Goal: Transaction & Acquisition: Subscribe to service/newsletter

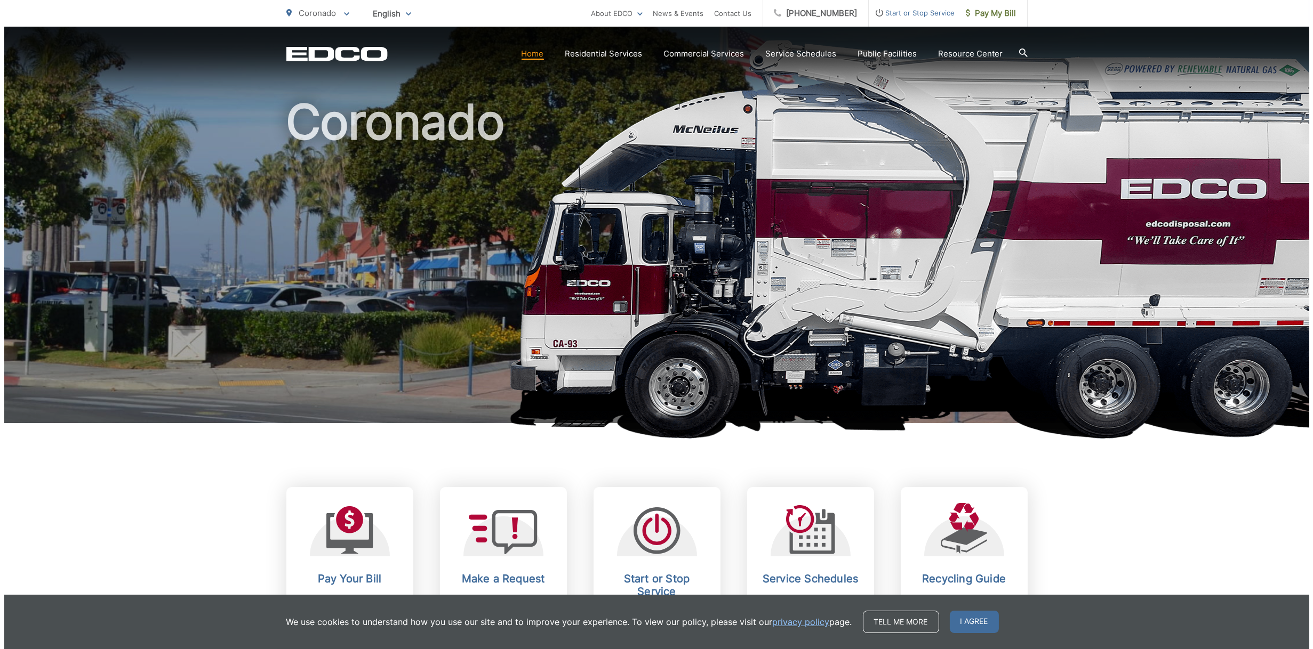
scroll to position [213, 0]
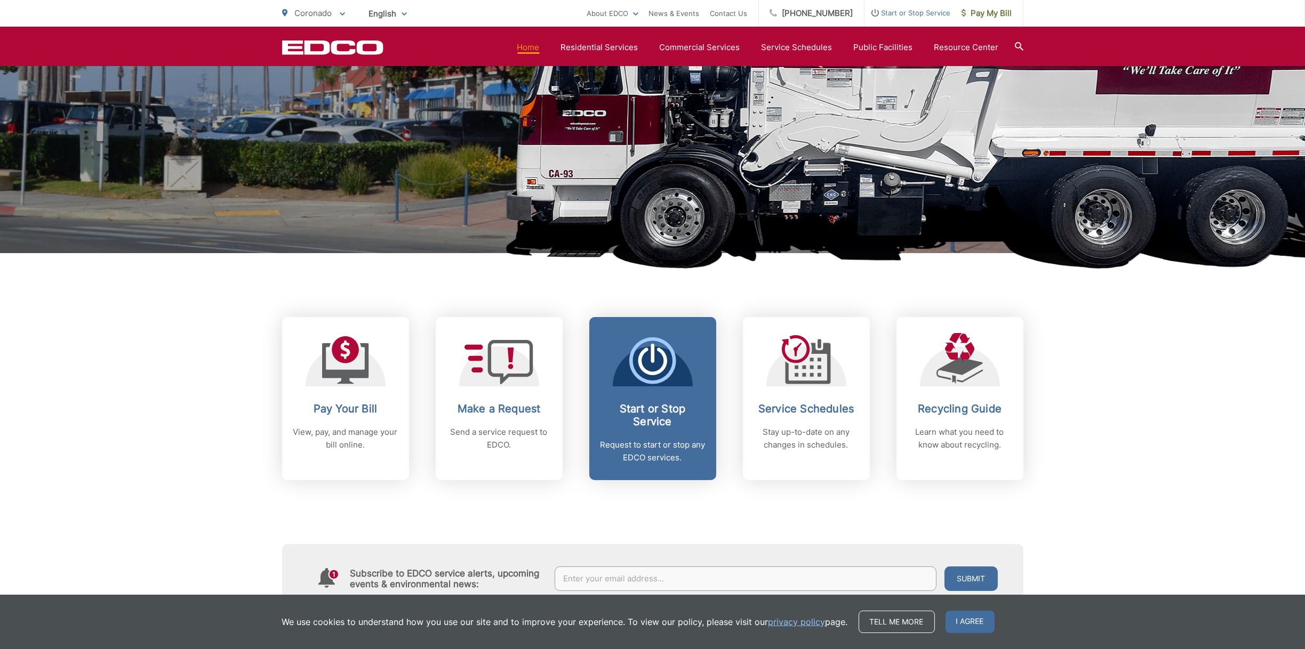
click at [649, 358] on icon at bounding box center [652, 360] width 47 height 47
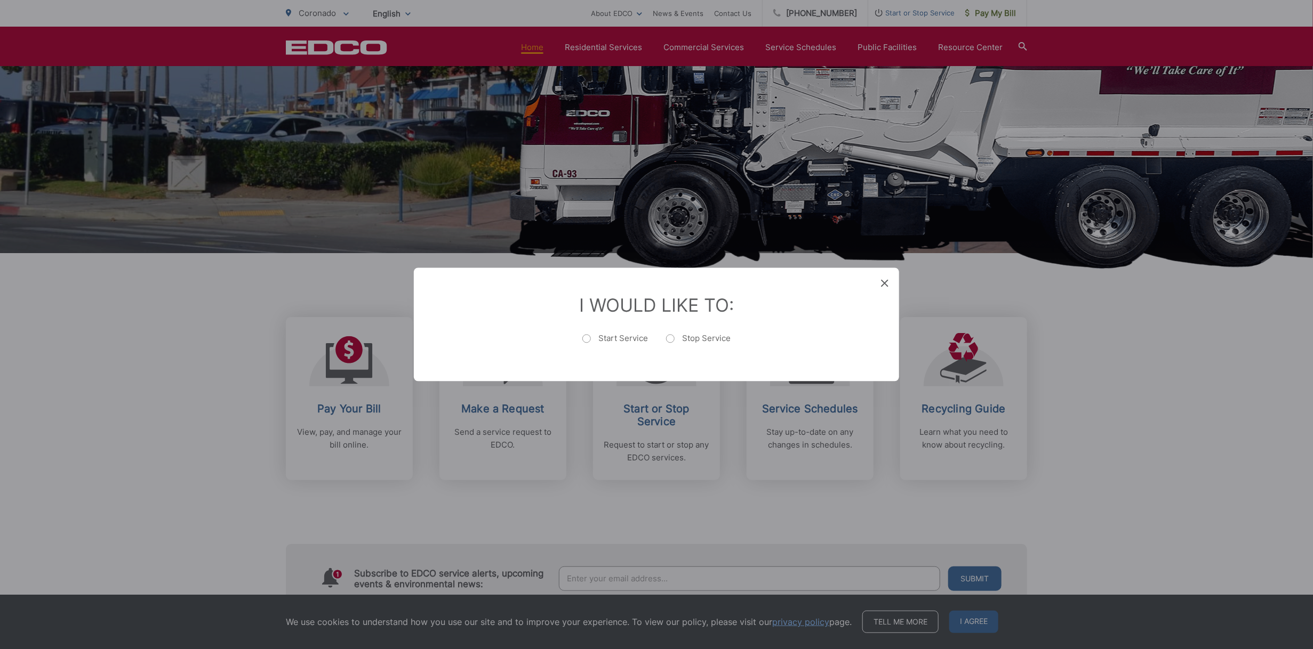
click at [586, 341] on label "Start Service" at bounding box center [615, 344] width 66 height 21
radio input "true"
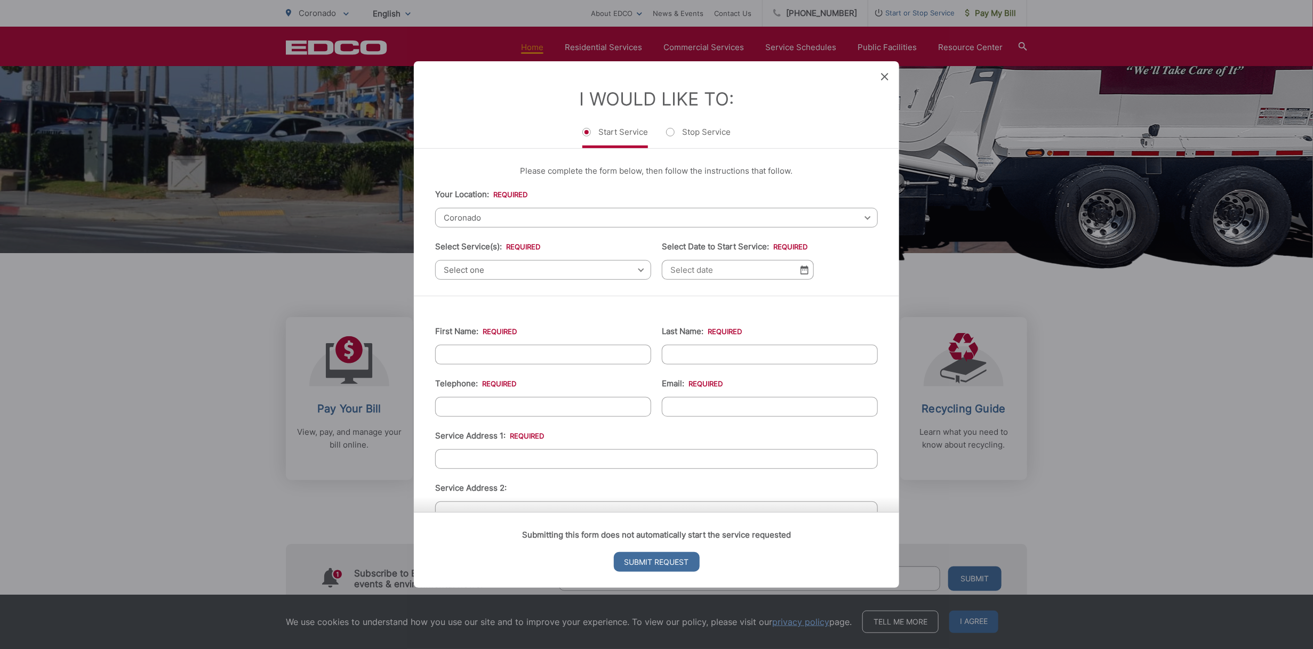
click at [497, 268] on span "Select one" at bounding box center [543, 270] width 216 height 20
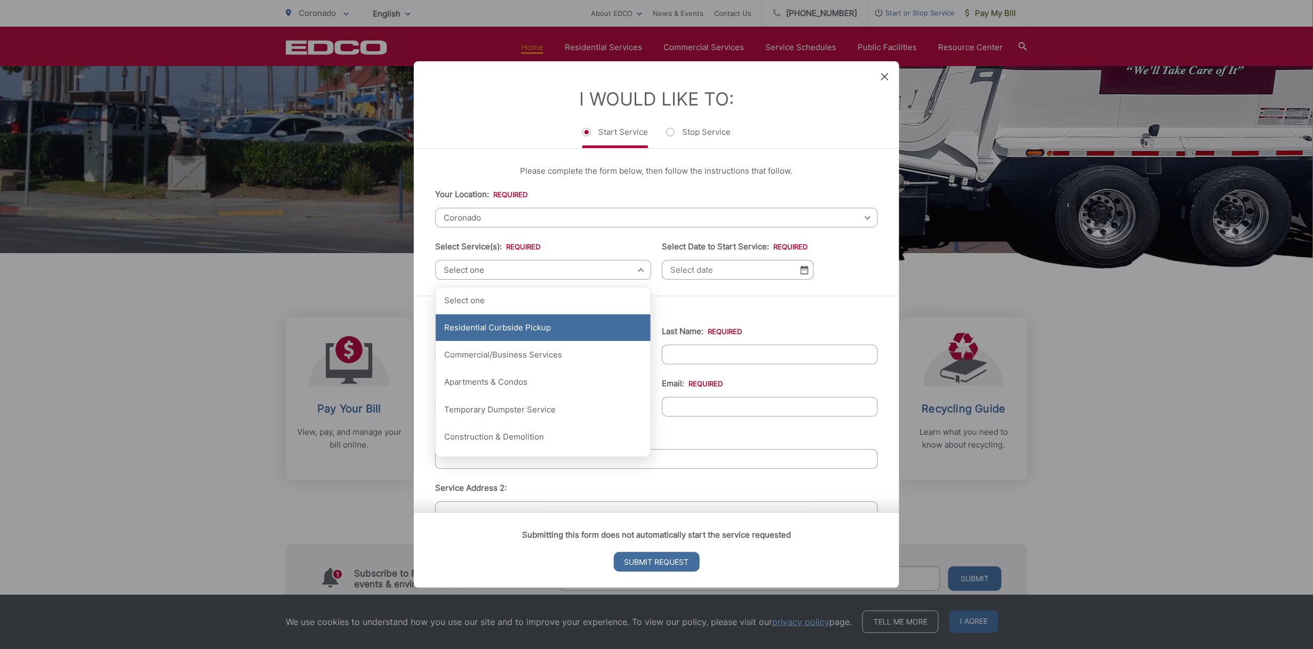
click at [481, 324] on div "Residential Curbside Pickup" at bounding box center [543, 328] width 215 height 27
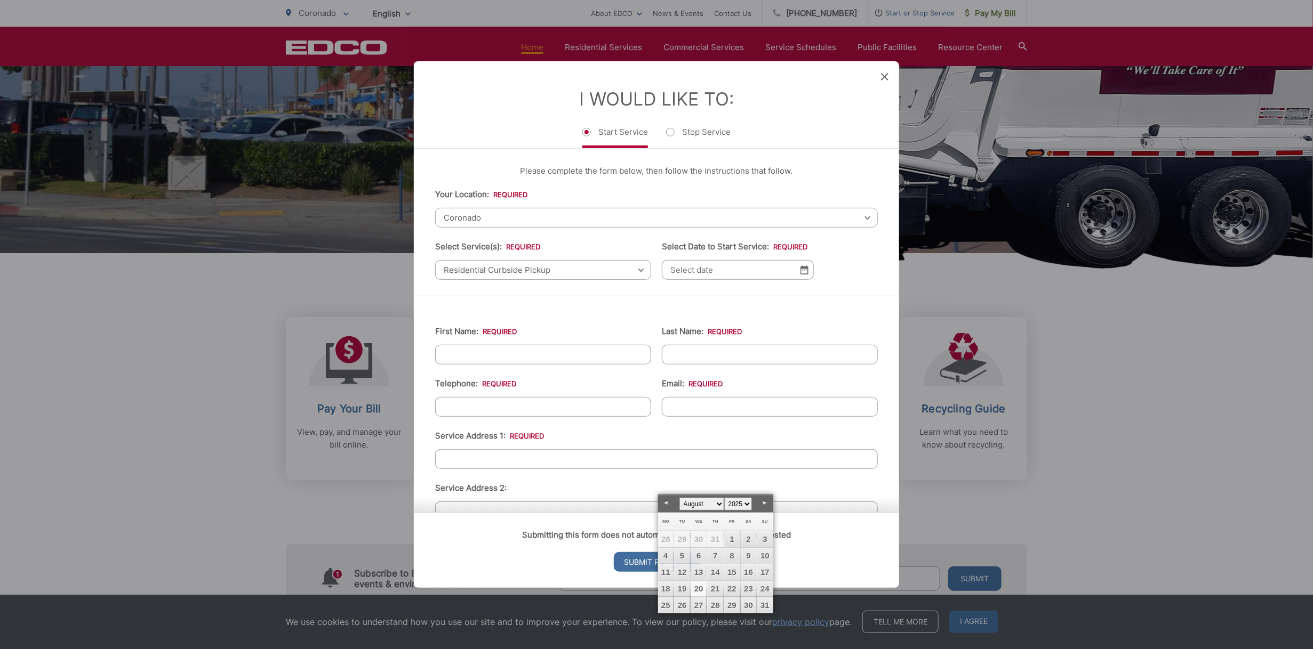
click at [746, 268] on input "Select Date to Start Service: *" at bounding box center [738, 270] width 152 height 20
click at [699, 587] on link "20" at bounding box center [698, 589] width 16 height 16
type input "08/20/2025"
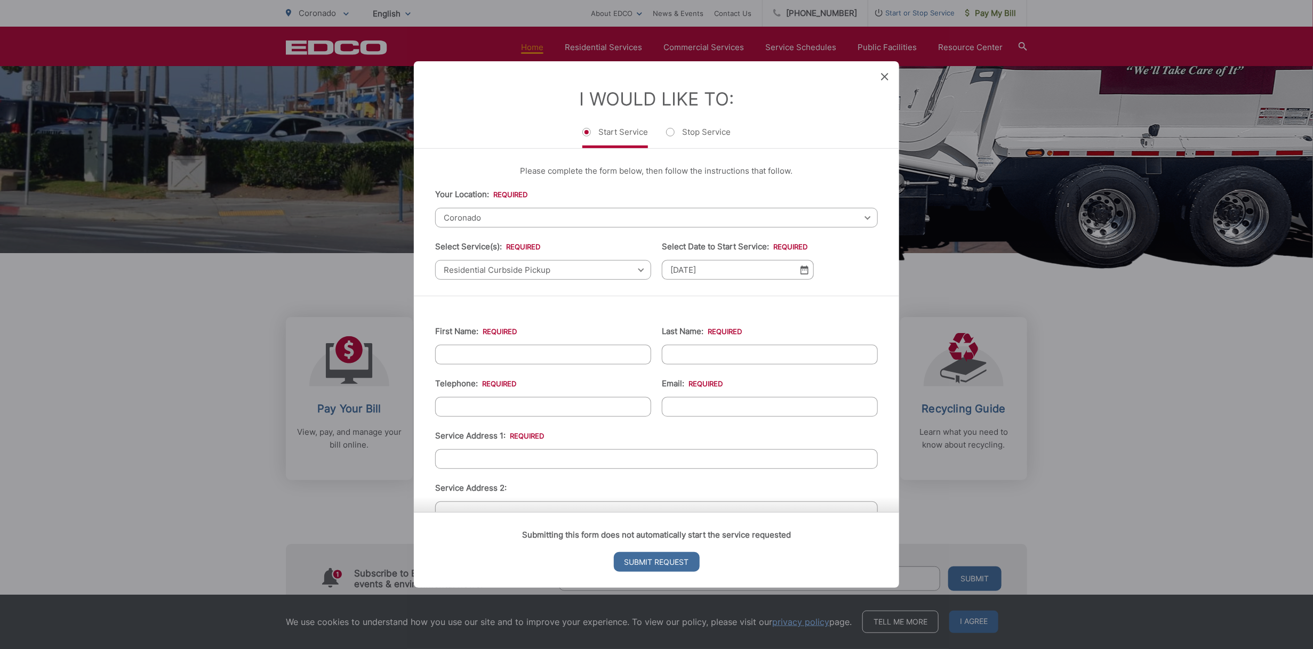
click at [458, 355] on input "First Name: *" at bounding box center [543, 355] width 216 height 20
drag, startPoint x: 510, startPoint y: 353, endPoint x: 593, endPoint y: 351, distance: 83.7
click at [593, 351] on input "William and Mary Ross Foundation" at bounding box center [543, 355] width 216 height 20
type input "William and Mary"
click at [665, 349] on input "Last Name: *" at bounding box center [770, 355] width 216 height 20
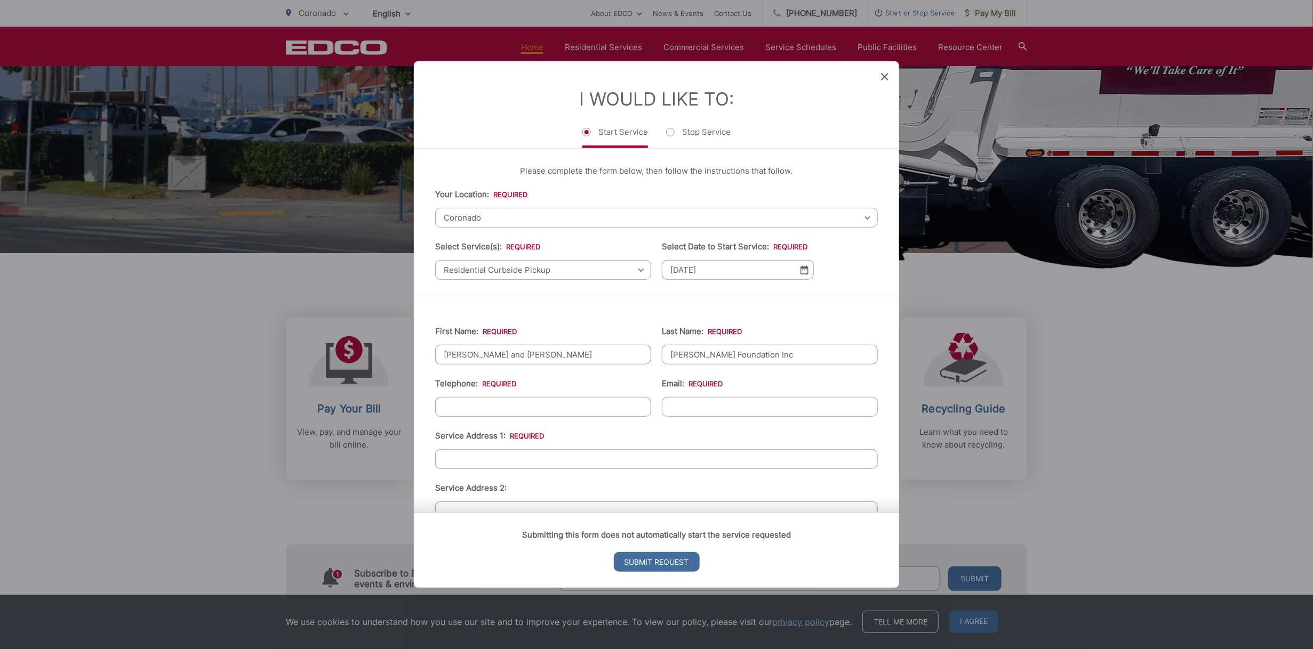
type input "Ross Foundation Inc"
click at [516, 404] on input "(___) ___-____" at bounding box center [543, 407] width 216 height 20
type input "(602) 549-8903"
click at [673, 402] on input "Email: *" at bounding box center [770, 407] width 216 height 20
type input "tpurdy@icloud.com"
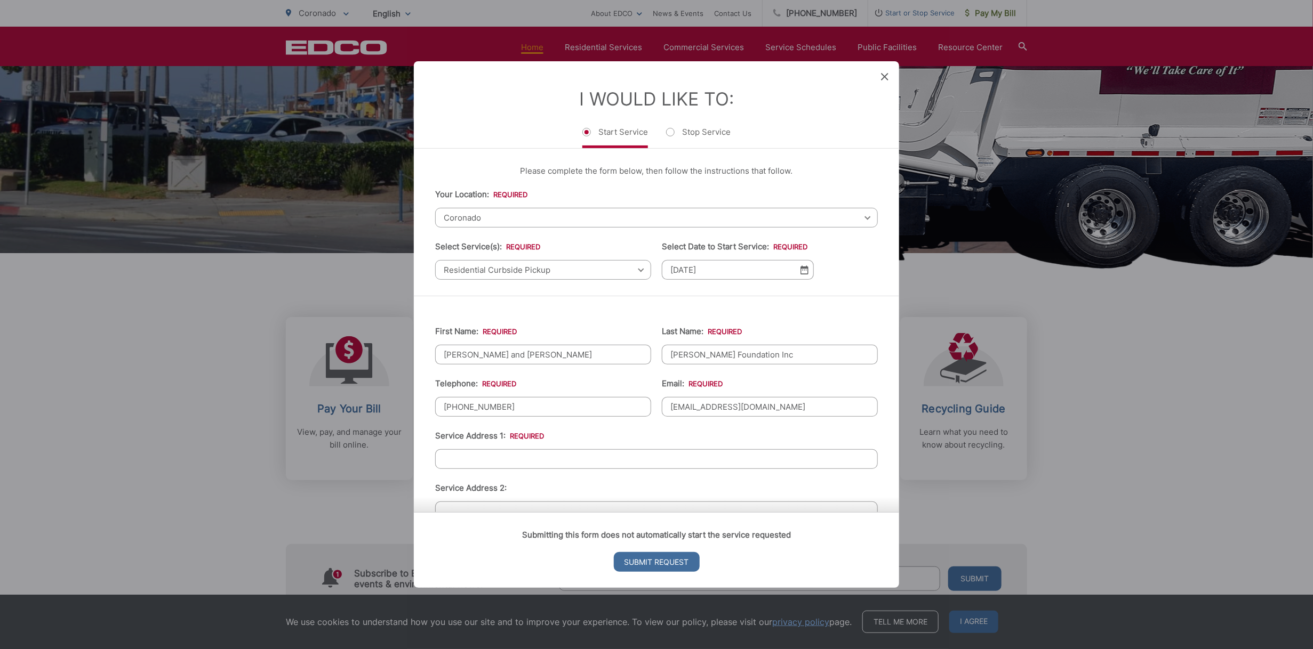
click at [476, 459] on input "Service Address 1: *" at bounding box center [656, 459] width 443 height 20
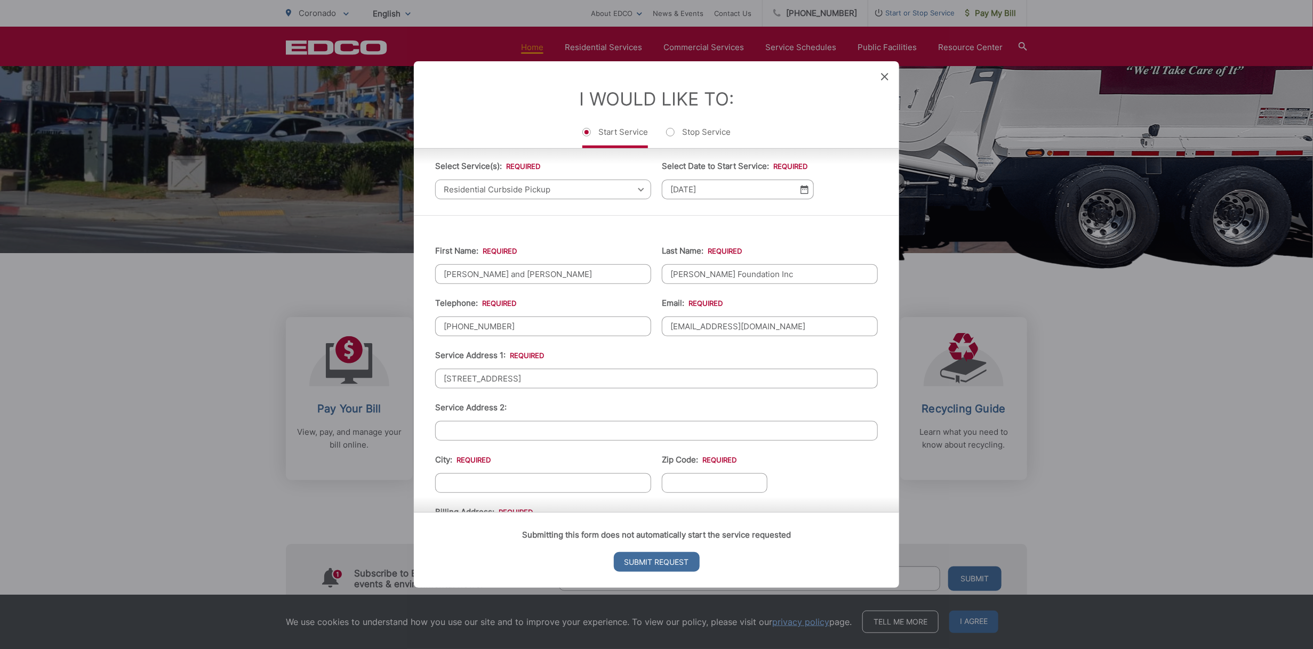
scroll to position [160, 0]
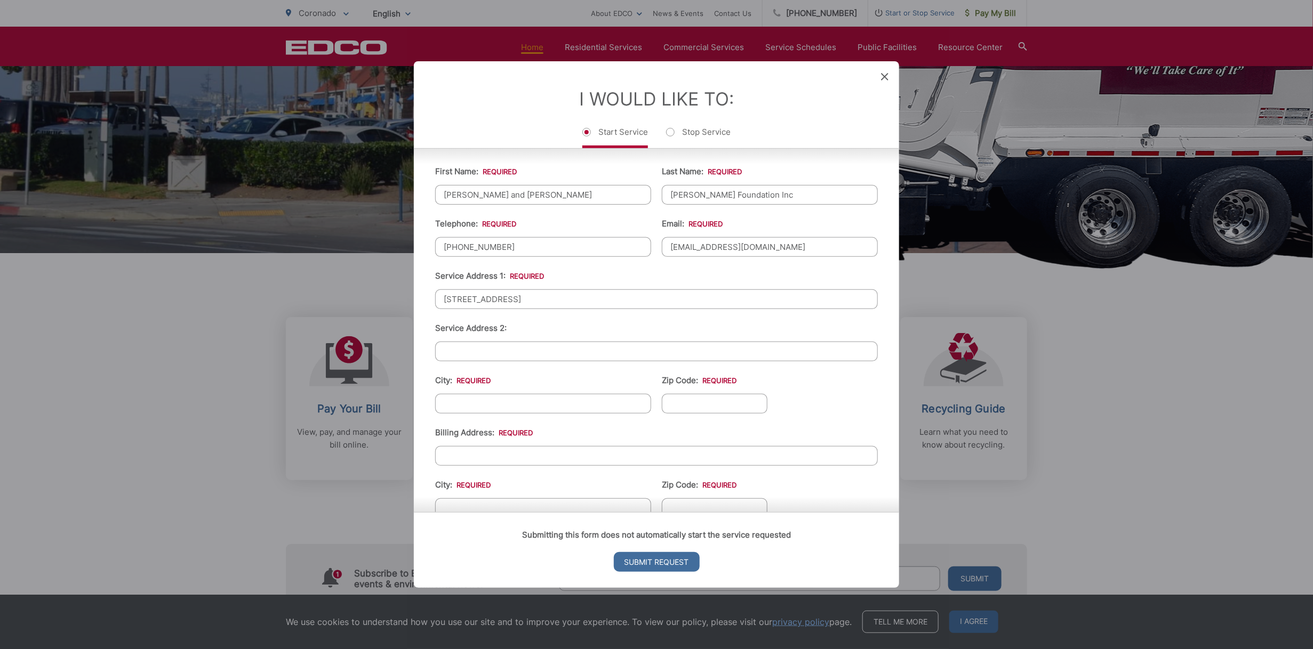
type input "[STREET_ADDRESS]"
click at [475, 399] on input "City: *" at bounding box center [543, 404] width 216 height 20
type input "Coronado"
type input "92118"
type input "4729 E Sunrise Drive, PMB # 501"
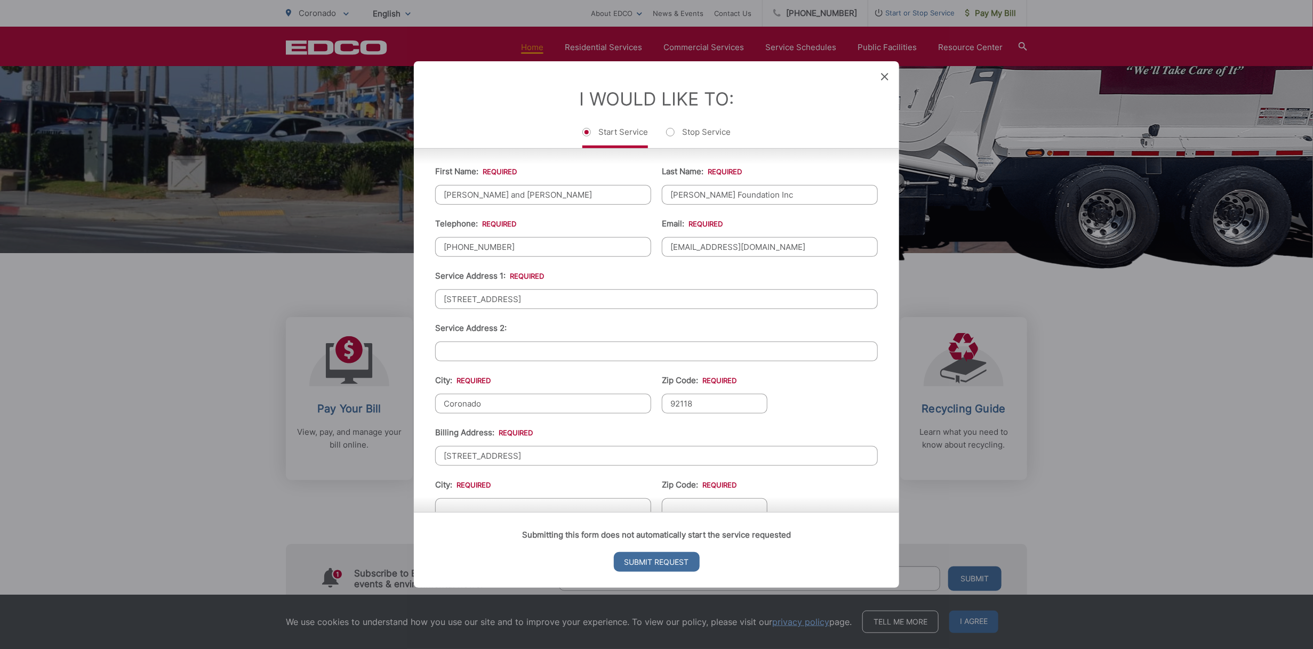
scroll to position [160, 0]
type input "Tucson"
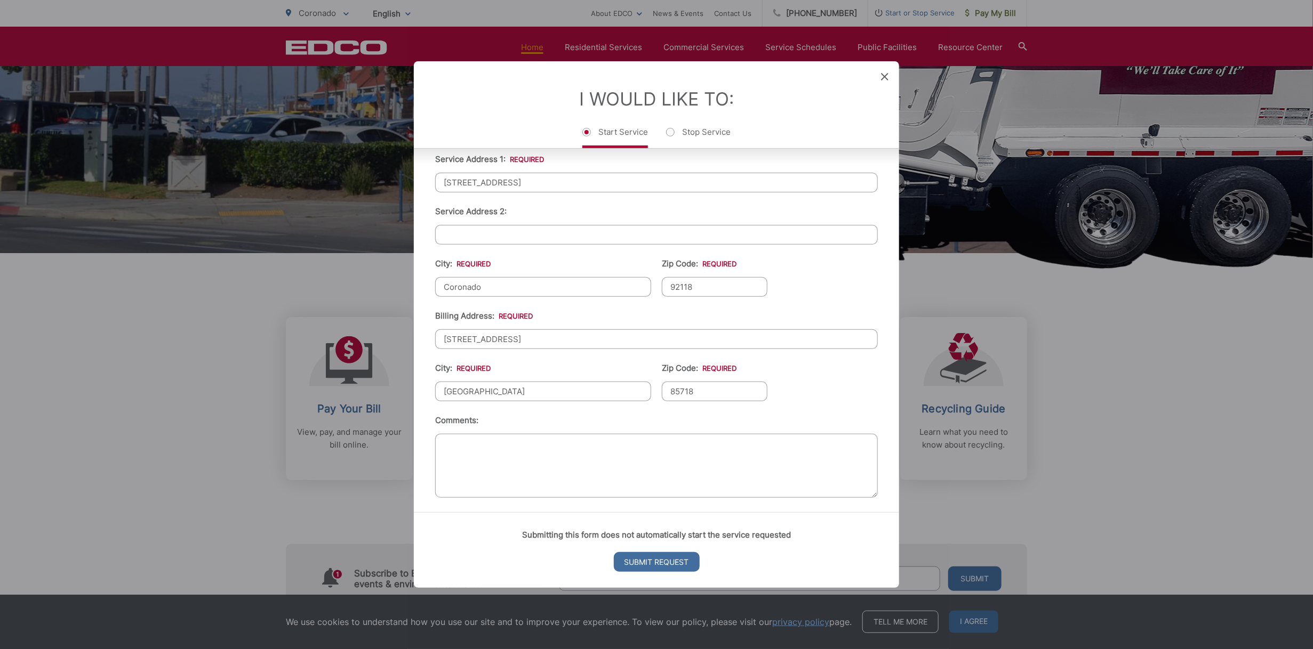
scroll to position [277, 0]
type input "85718"
click at [660, 561] on input "Submit Request" at bounding box center [657, 562] width 86 height 20
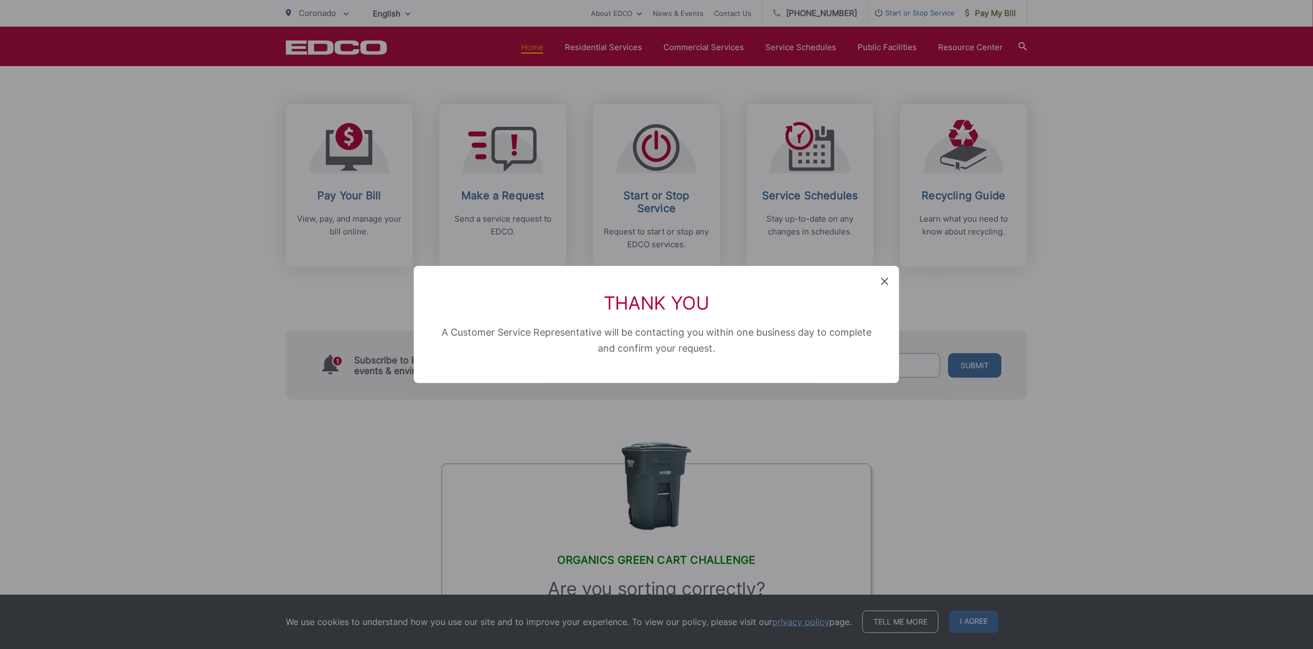
click at [651, 191] on div "Thank You A Customer Service Representative will be contacting you within one b…" at bounding box center [656, 324] width 1313 height 649
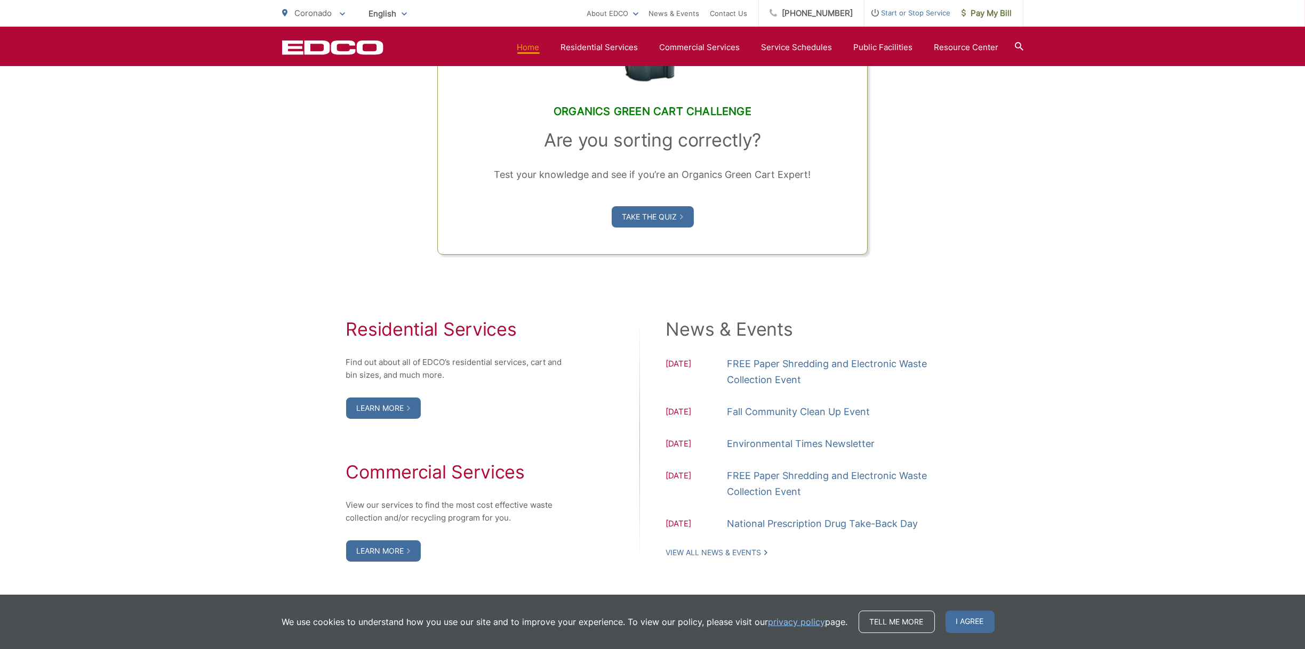
scroll to position [906, 0]
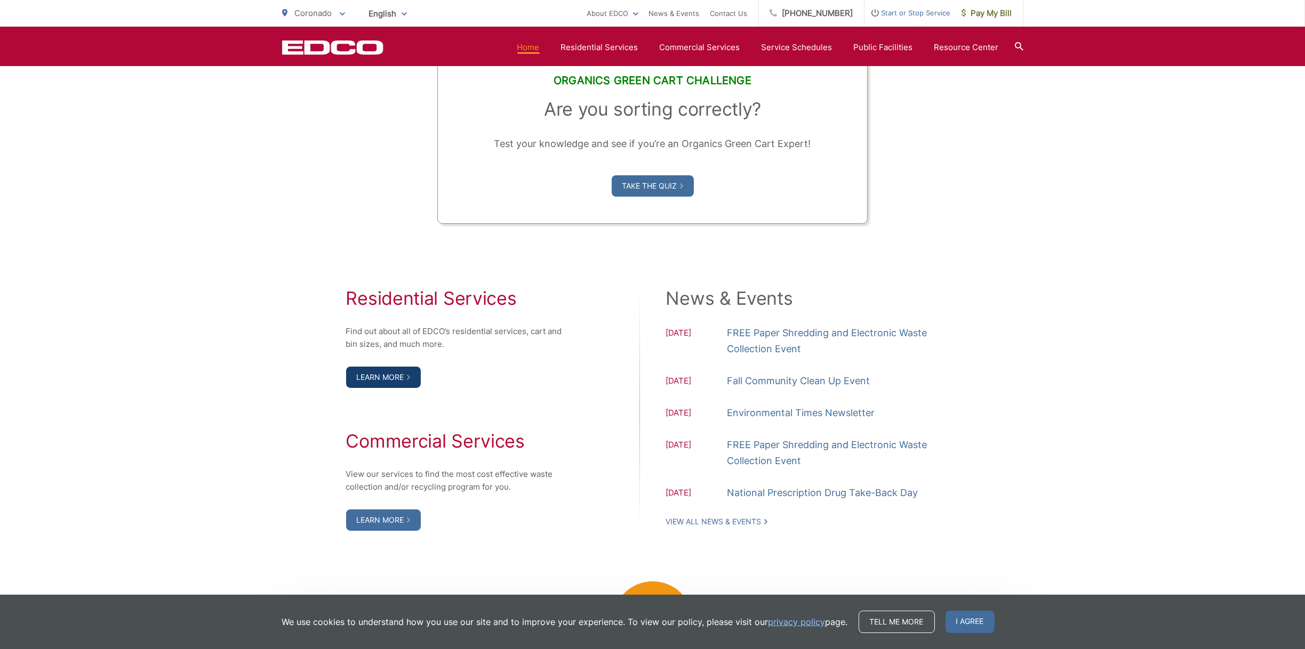
click at [376, 377] on link "Learn More" at bounding box center [383, 377] width 75 height 21
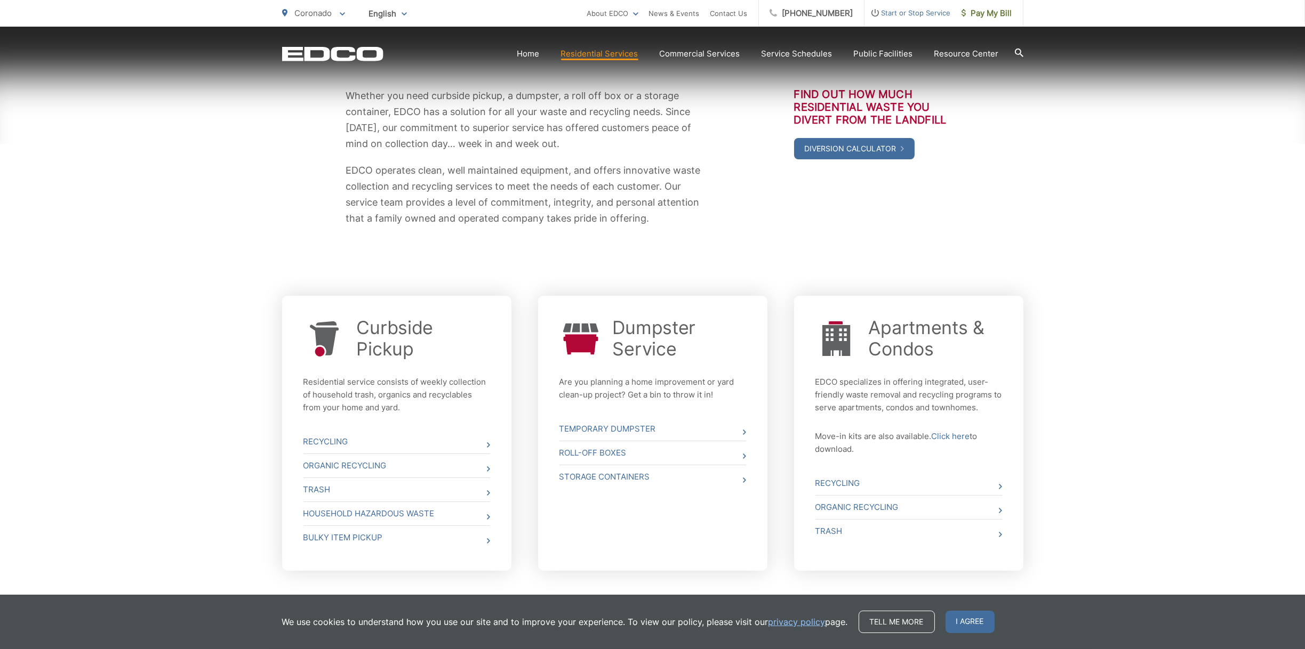
scroll to position [240, 0]
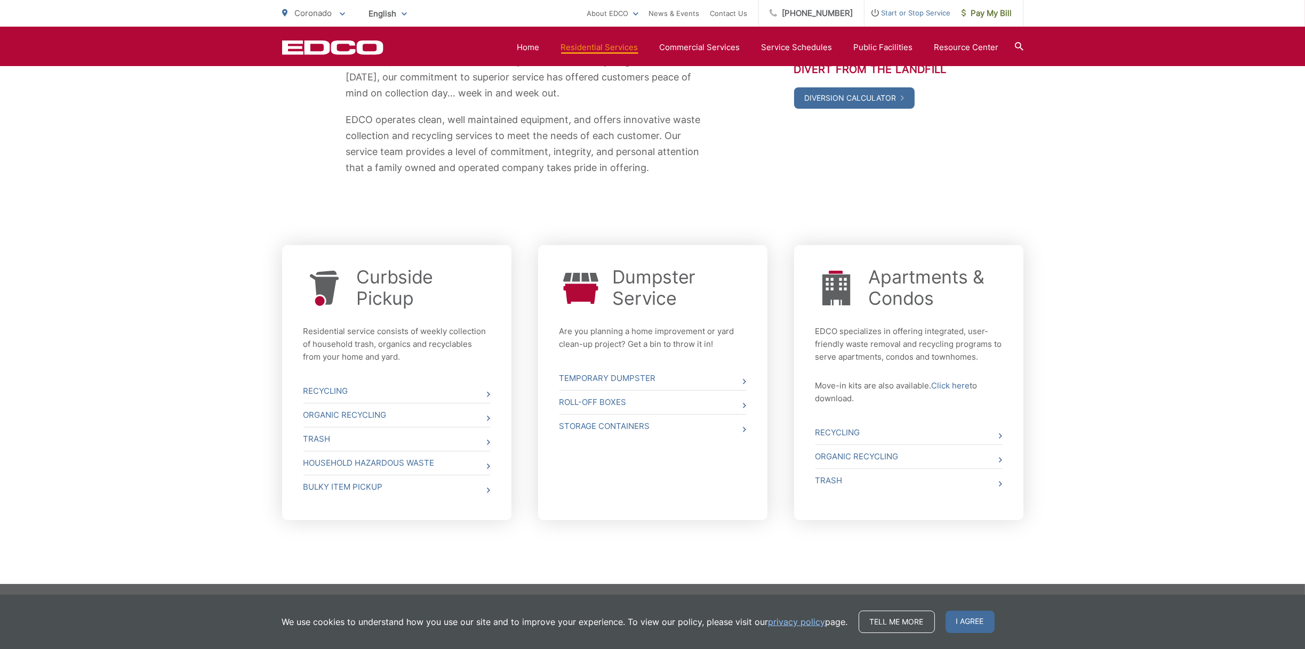
click at [490, 441] on div "Curbside Pickup Residential service consists of weekly collection of household …" at bounding box center [396, 382] width 229 height 275
click at [487, 443] on icon at bounding box center [488, 442] width 3 height 5
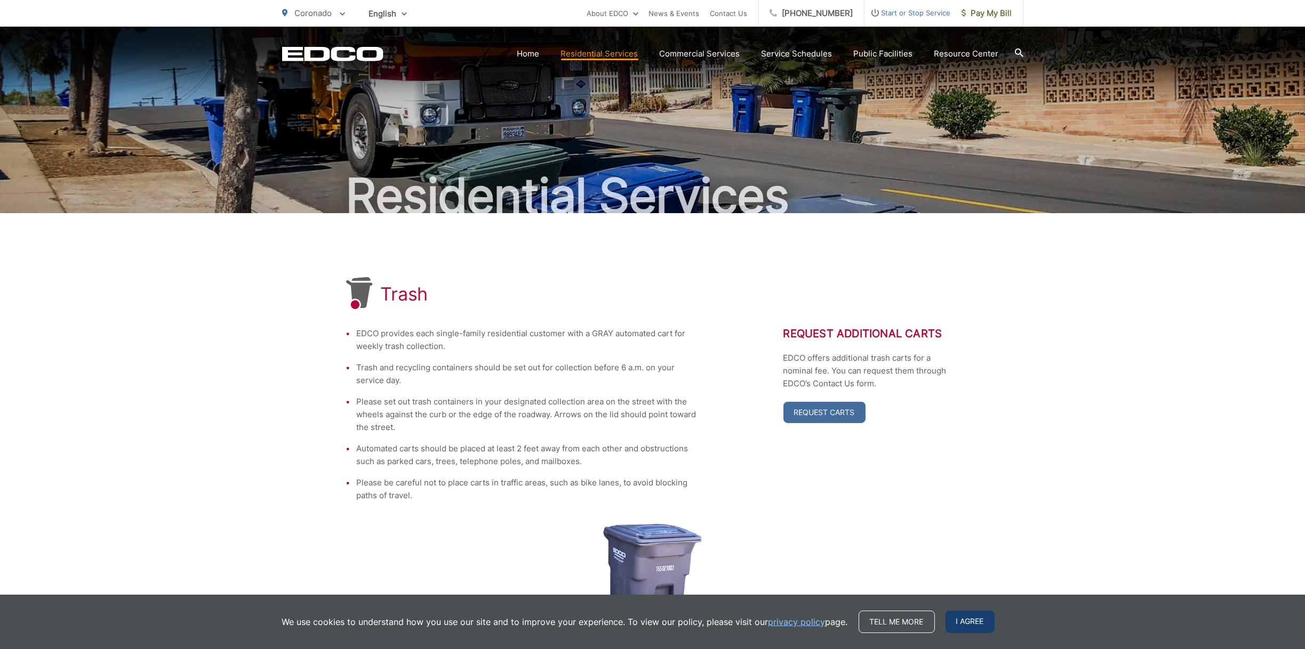
click at [969, 625] on span "I agree" at bounding box center [969, 622] width 49 height 22
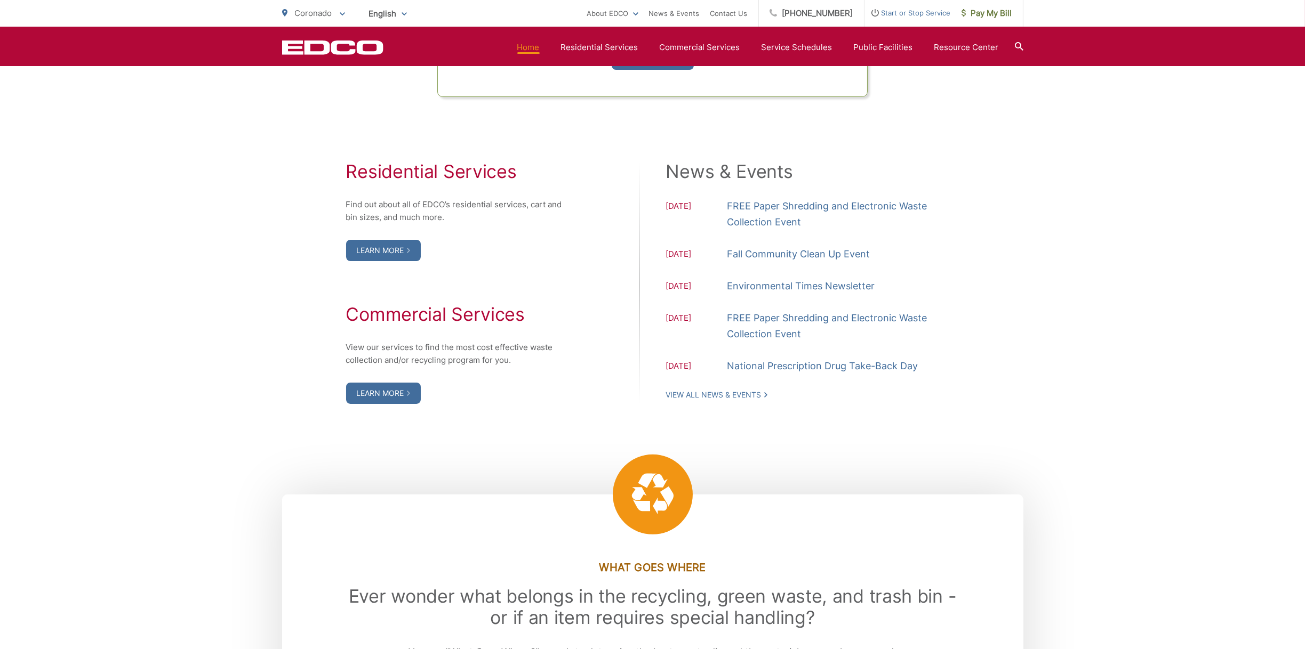
scroll to position [995, 0]
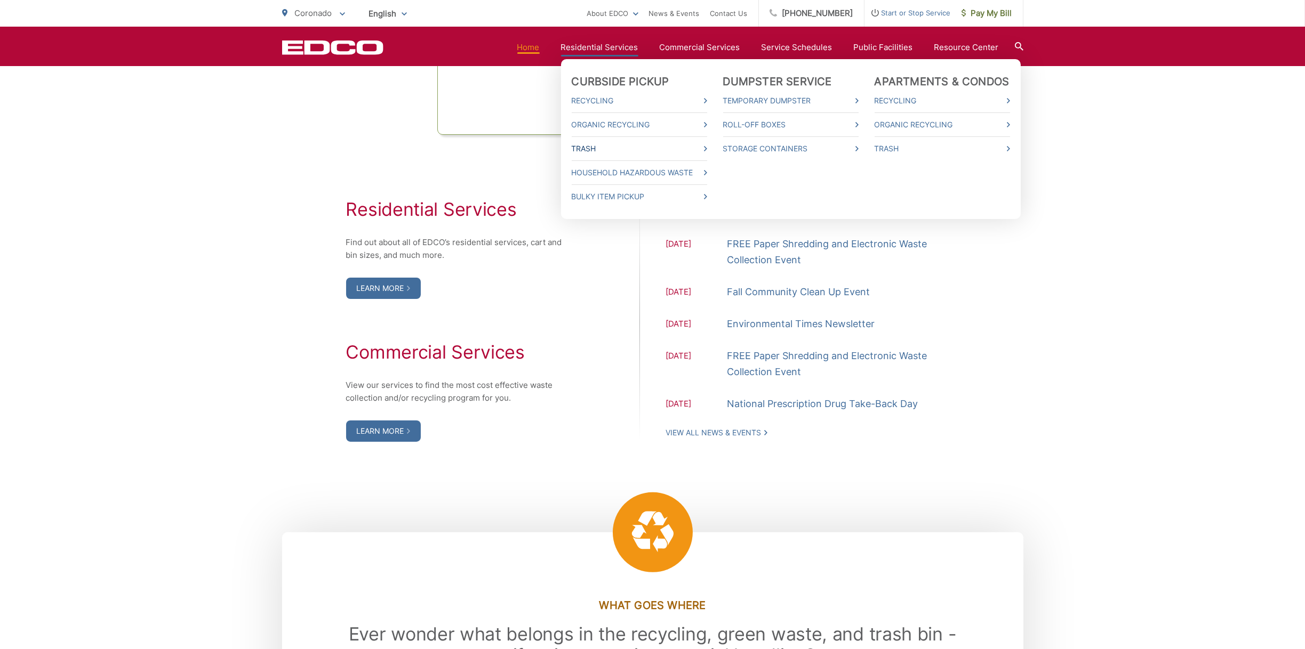
click at [588, 144] on link "Trash" at bounding box center [639, 148] width 135 height 13
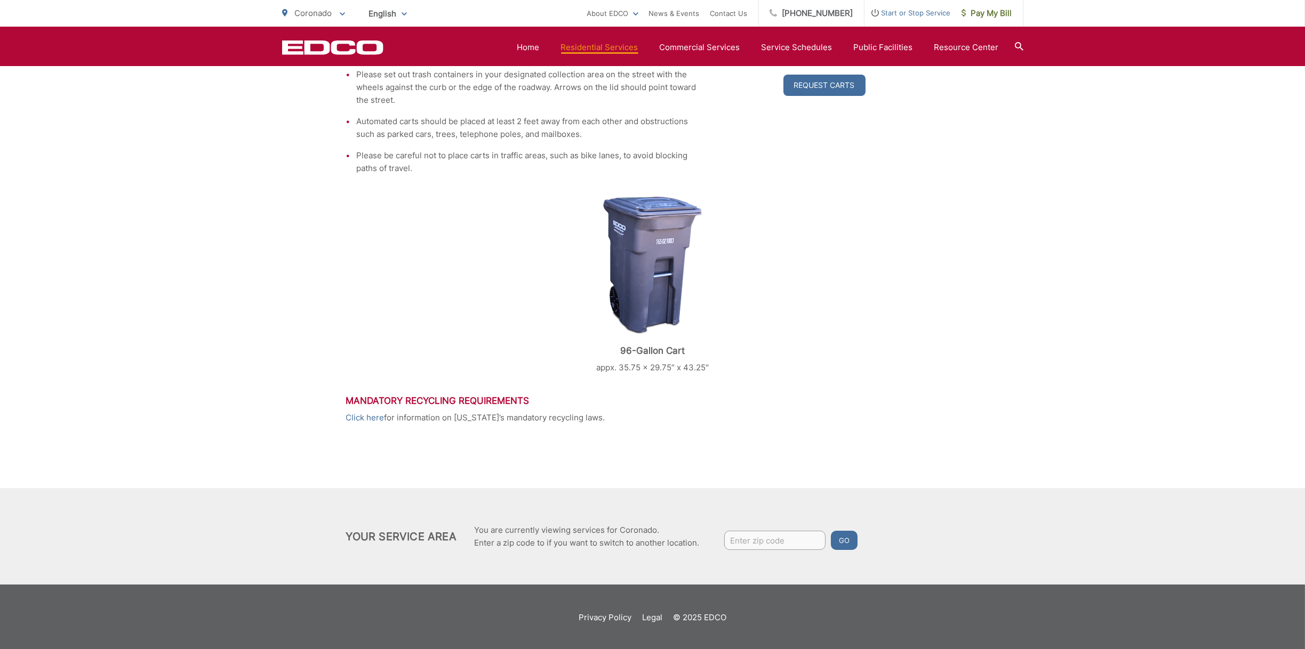
scroll to position [328, 0]
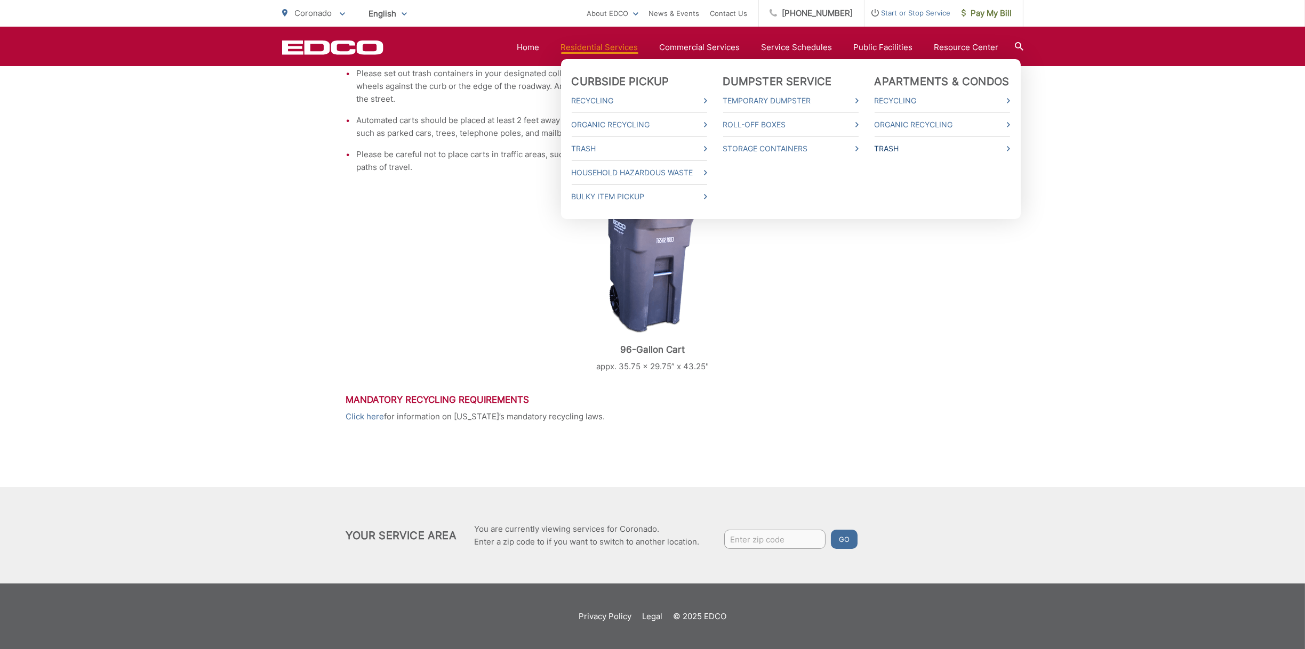
click at [893, 151] on link "Trash" at bounding box center [941, 148] width 135 height 13
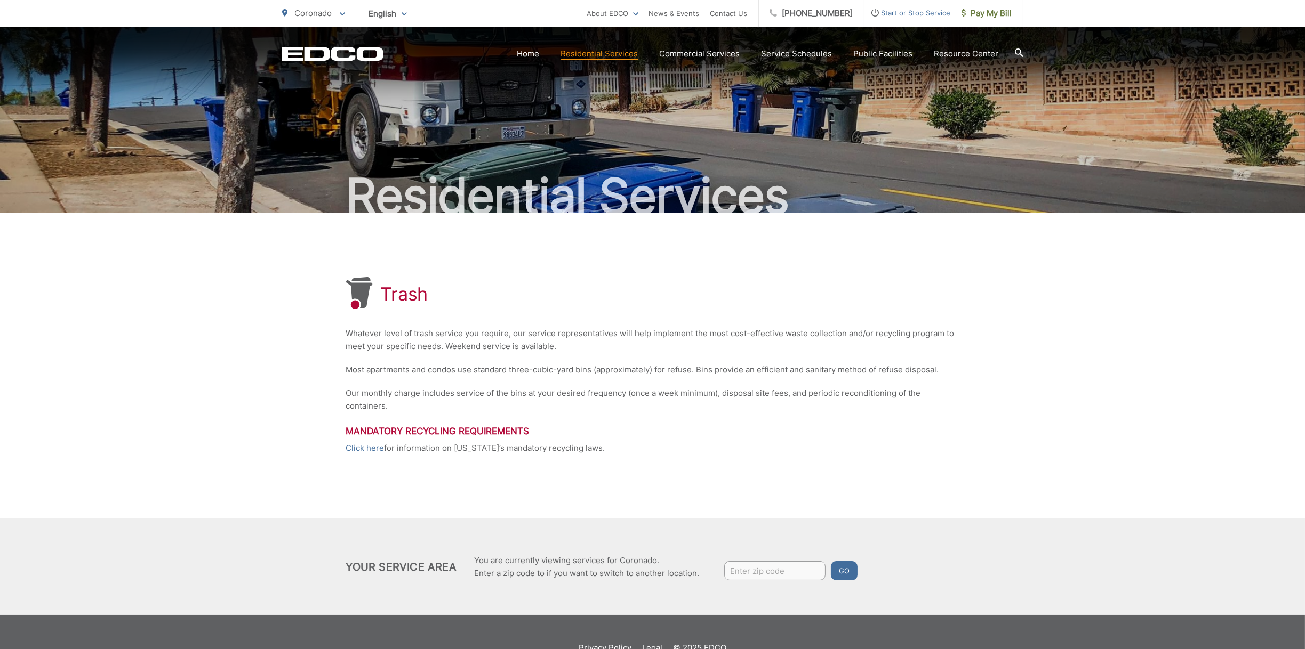
click at [753, 569] on input "Enter zip code" at bounding box center [774, 570] width 101 height 19
type input "92118"
click at [850, 575] on button "Go" at bounding box center [844, 570] width 27 height 19
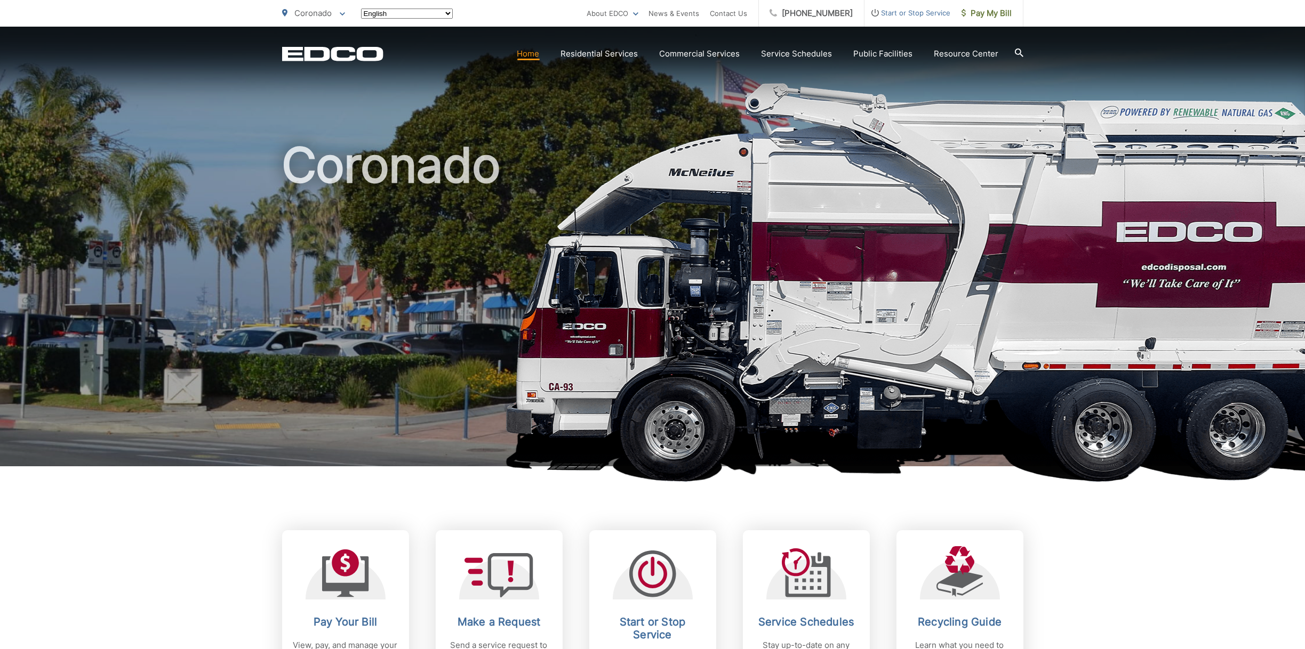
click at [840, 566] on div at bounding box center [806, 572] width 80 height 53
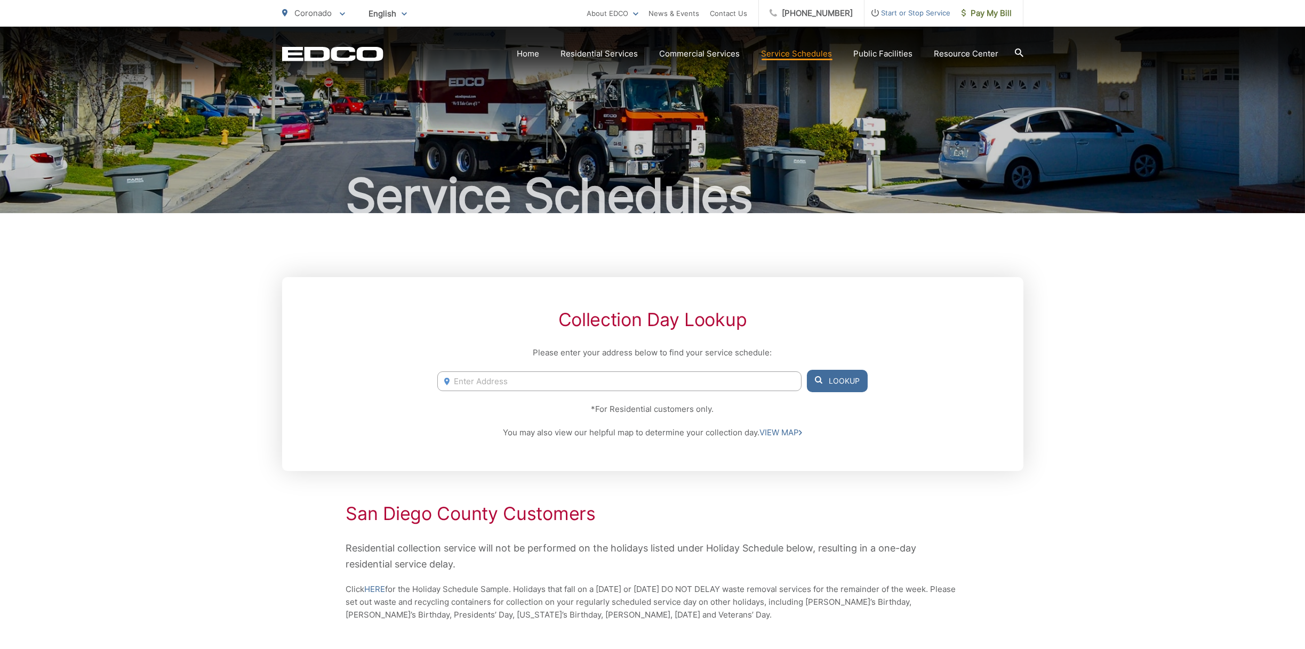
click at [494, 380] on input "Enter Address" at bounding box center [619, 382] width 364 height 20
click at [842, 380] on button "Lookup" at bounding box center [837, 381] width 61 height 22
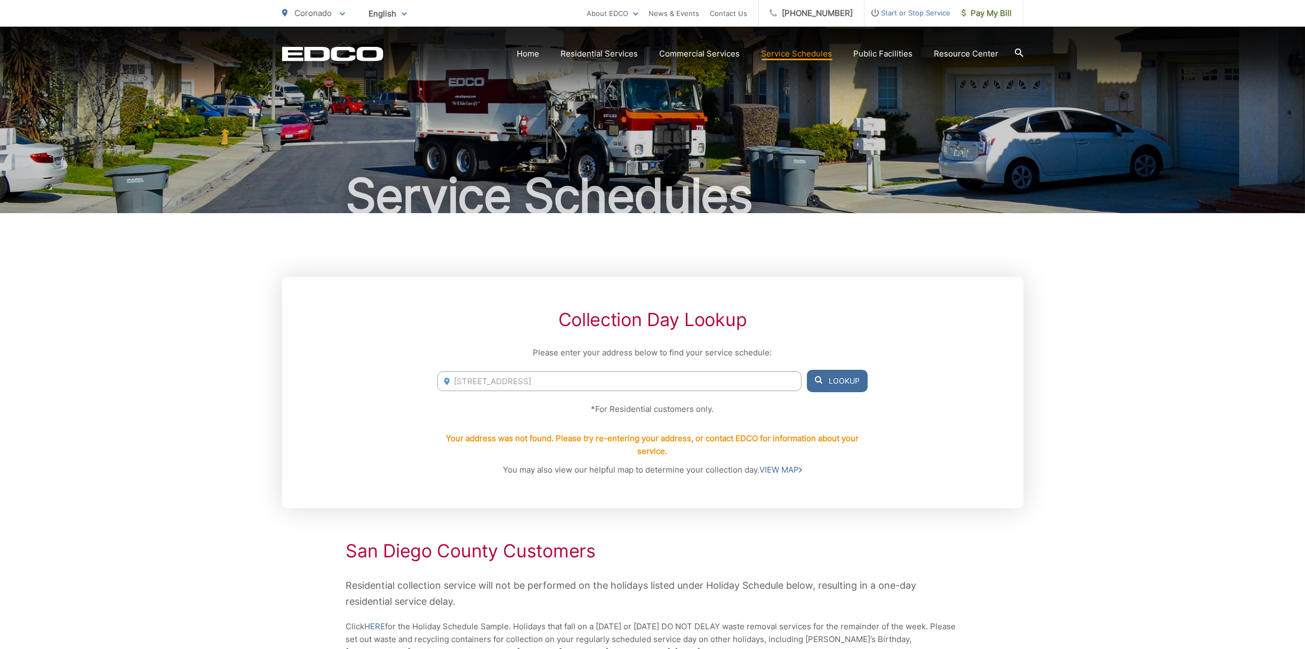
click at [522, 382] on input "164 G Avenue" at bounding box center [619, 382] width 364 height 20
drag, startPoint x: 526, startPoint y: 376, endPoint x: 421, endPoint y: 382, distance: 105.2
click at [427, 382] on div "Collection Day Lookup Please enter your address below to find your service sche…" at bounding box center [652, 392] width 741 height 231
click at [478, 399] on li "164 G Ave, Coronado, CA, 92118" at bounding box center [619, 404] width 364 height 16
type input "164 G Ave, Coronado, CA, 92118"
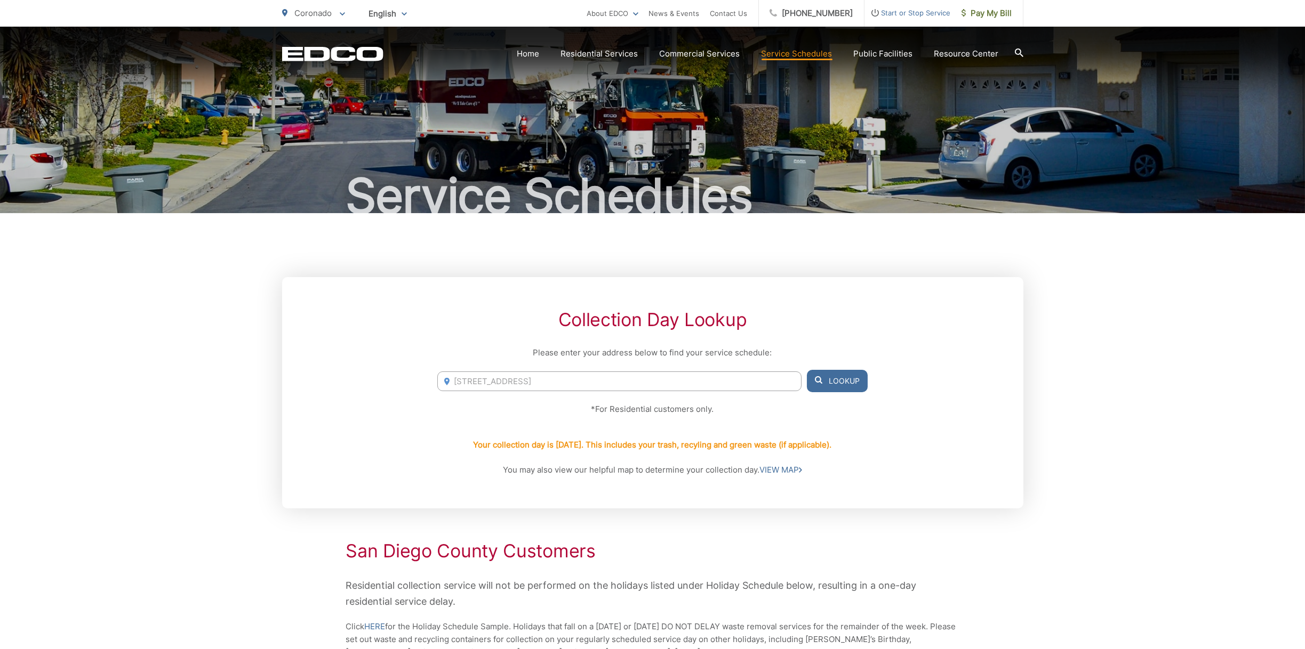
click at [845, 379] on button "Lookup" at bounding box center [837, 381] width 61 height 22
click at [1021, 52] on icon at bounding box center [1019, 53] width 9 height 9
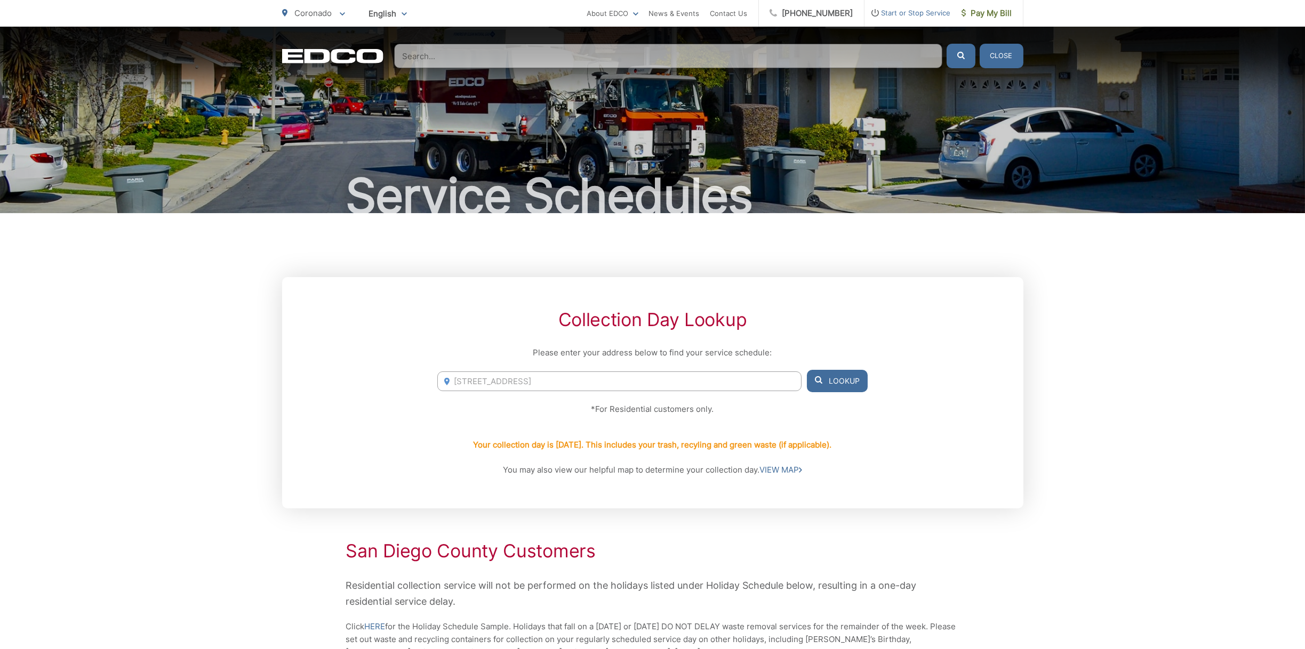
click at [542, 51] on input "Search" at bounding box center [668, 56] width 548 height 25
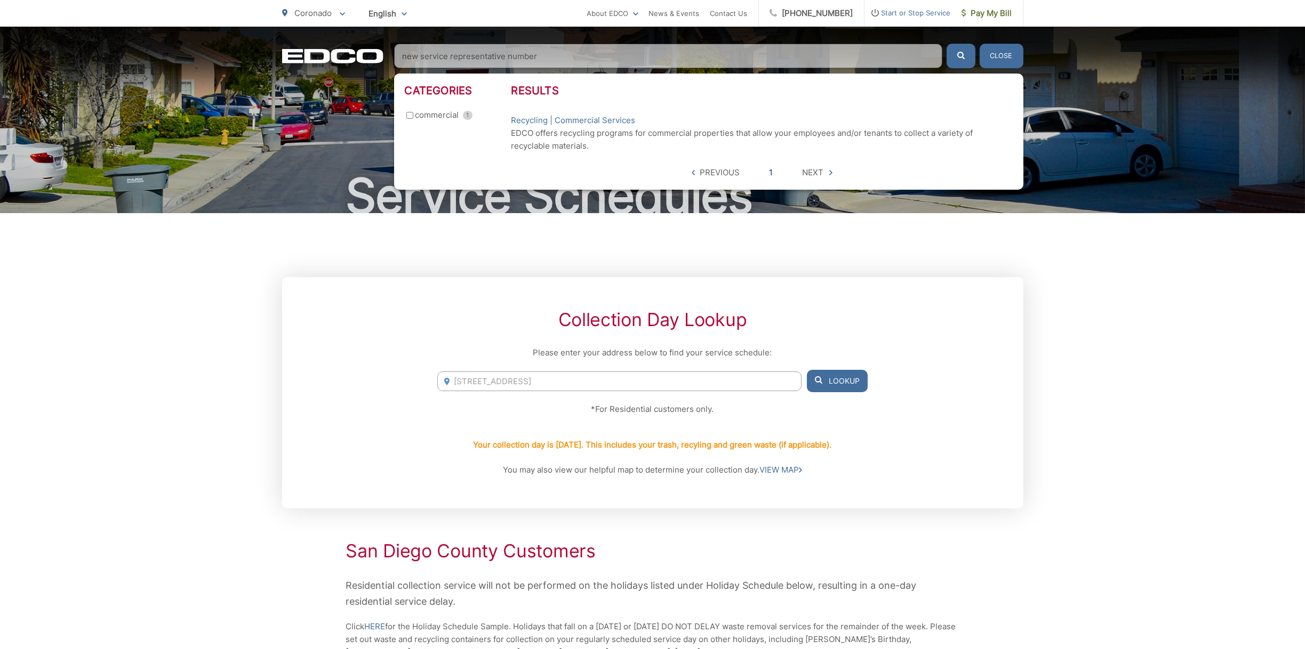
click at [946, 44] on button "submit" at bounding box center [960, 56] width 29 height 25
click at [956, 55] on button "submit" at bounding box center [960, 56] width 29 height 25
drag, startPoint x: 452, startPoint y: 56, endPoint x: 540, endPoint y: 57, distance: 88.0
click at [540, 57] on input "new service representative number" at bounding box center [668, 56] width 548 height 25
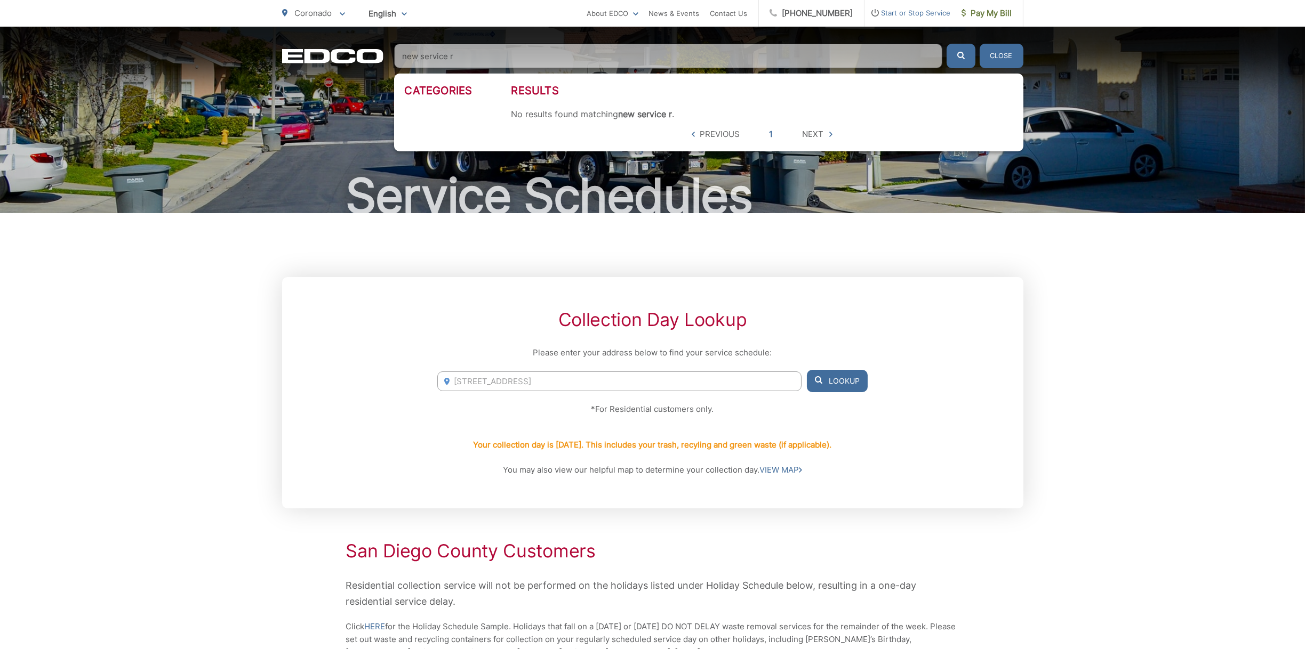
drag, startPoint x: 451, startPoint y: 57, endPoint x: 476, endPoint y: 55, distance: 25.6
click at [476, 55] on input "new service r" at bounding box center [668, 56] width 548 height 25
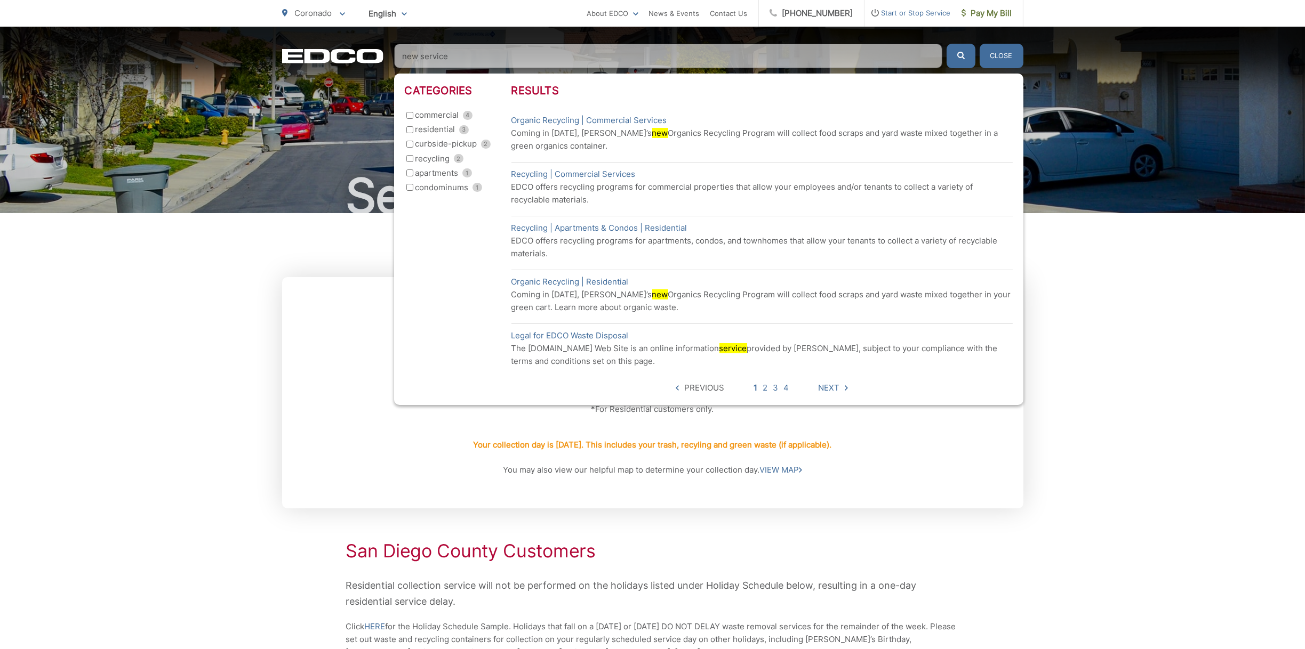
click at [967, 50] on button "submit" at bounding box center [960, 56] width 29 height 25
click at [720, 61] on input "new service" at bounding box center [668, 56] width 548 height 25
click at [957, 59] on span "submit" at bounding box center [960, 56] width 7 height 13
click at [823, 385] on span "Next" at bounding box center [828, 388] width 21 height 13
click at [462, 53] on input "new service" at bounding box center [668, 56] width 548 height 25
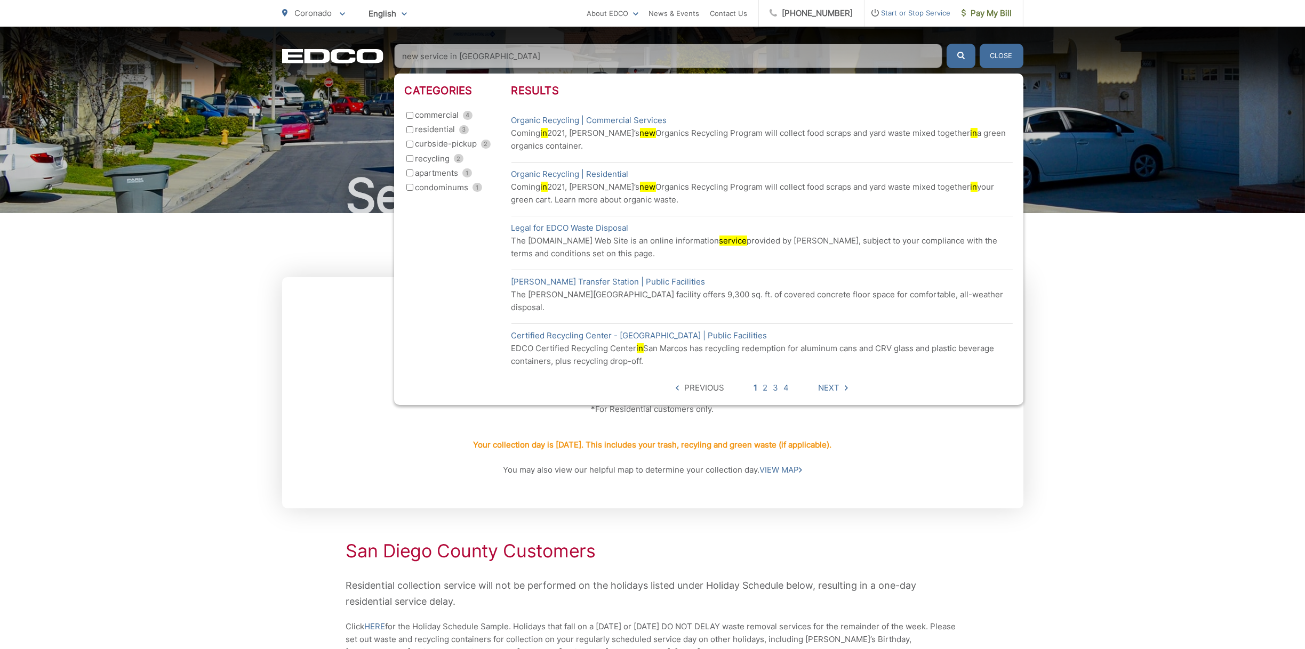
type input "new service in coronado"
click at [946, 44] on button "submit" at bounding box center [960, 56] width 29 height 25
click at [607, 57] on input "new service in coronado" at bounding box center [668, 56] width 548 height 25
click at [416, 53] on input "new service in coronado" at bounding box center [668, 56] width 548 height 25
click at [999, 54] on button "Close" at bounding box center [1001, 56] width 44 height 25
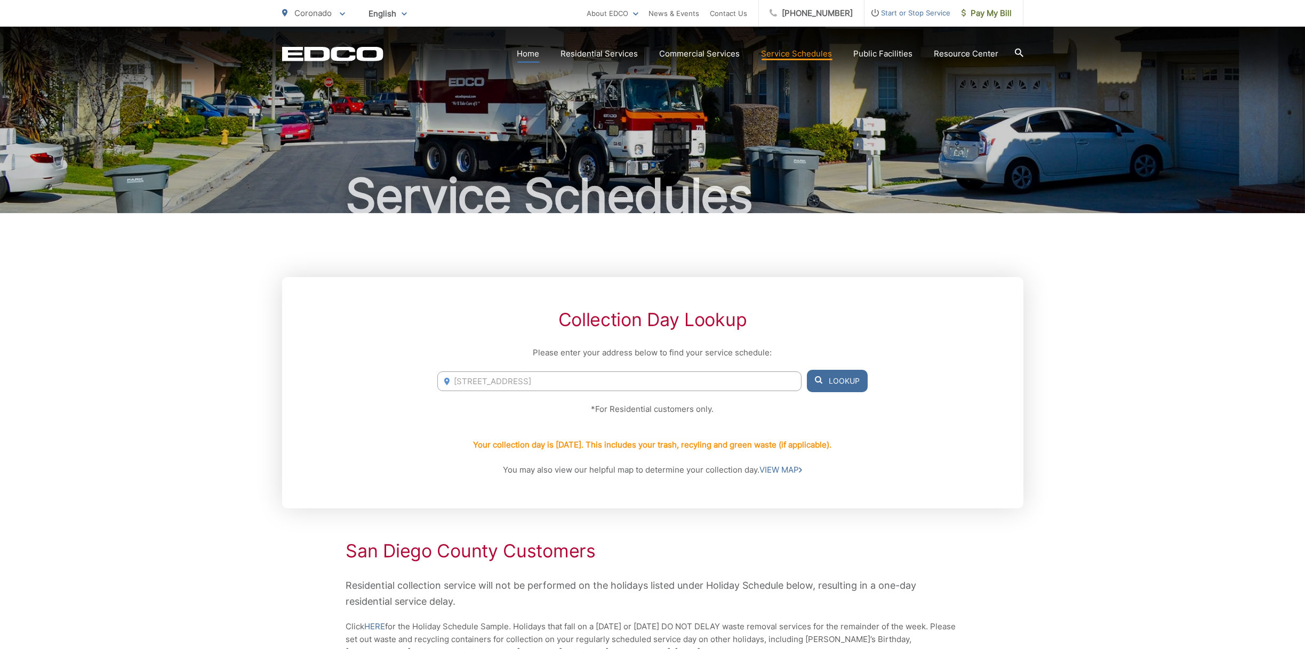
click at [527, 49] on link "Home" at bounding box center [528, 53] width 22 height 13
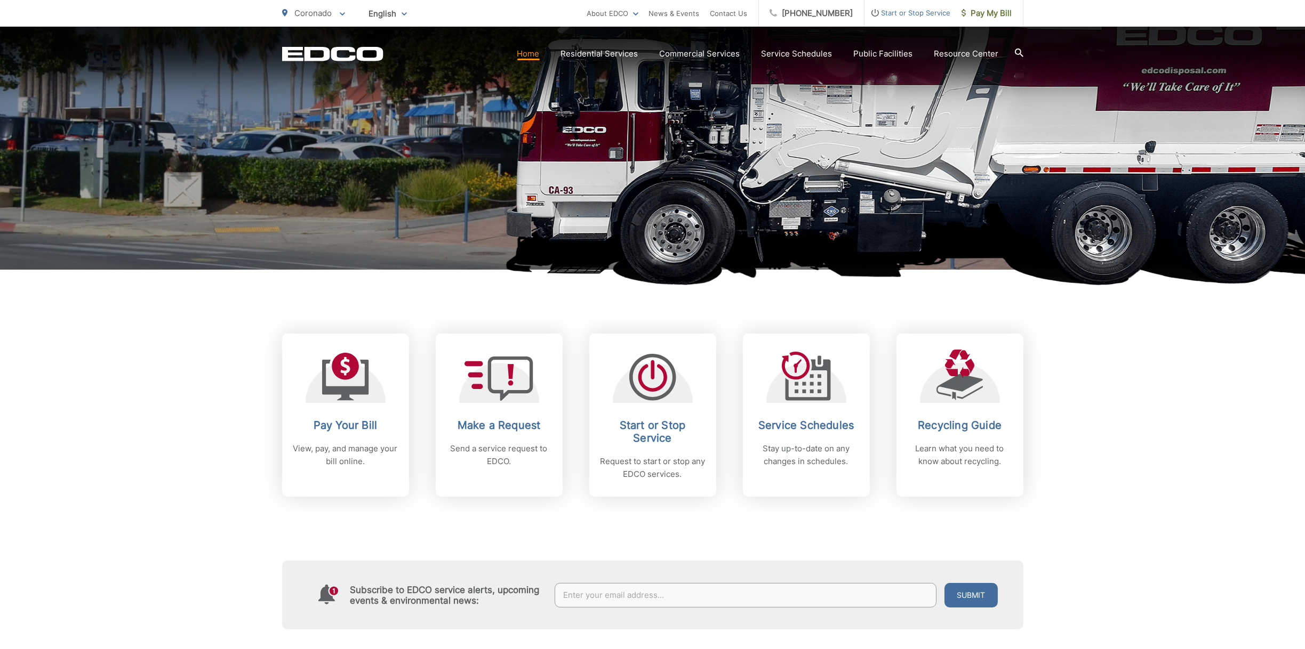
scroll to position [267, 0]
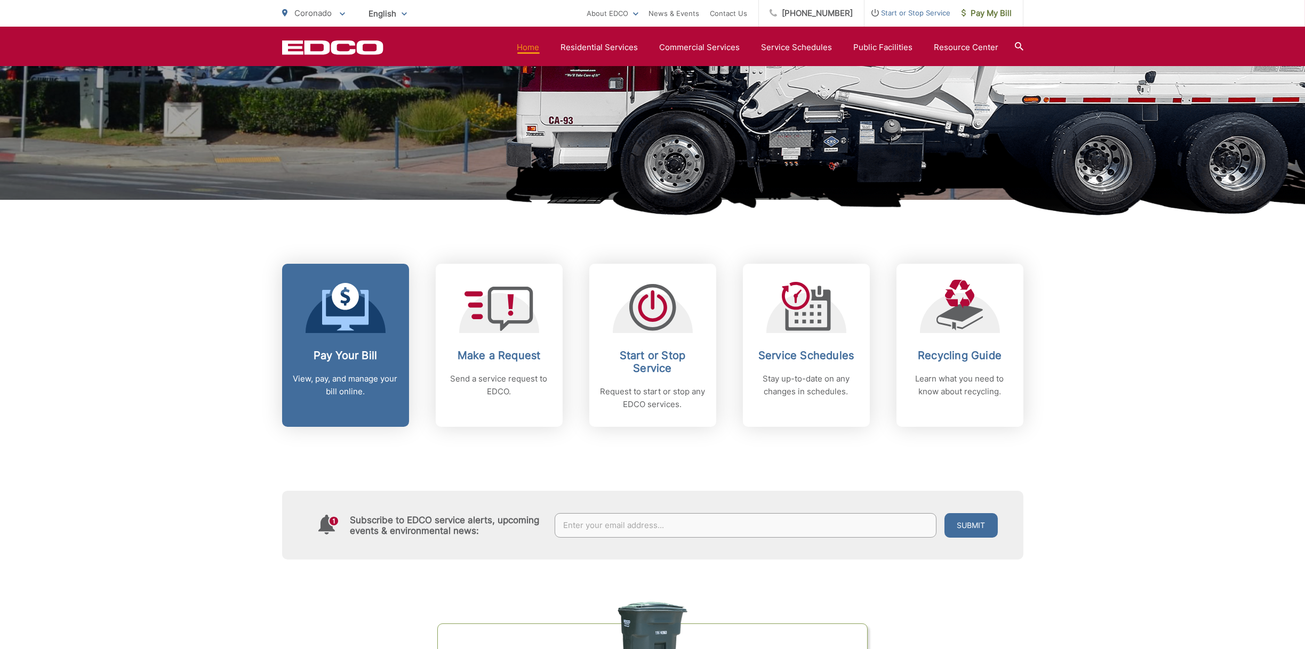
click at [338, 383] on p "View, pay, and manage your bill online." at bounding box center [346, 386] width 106 height 26
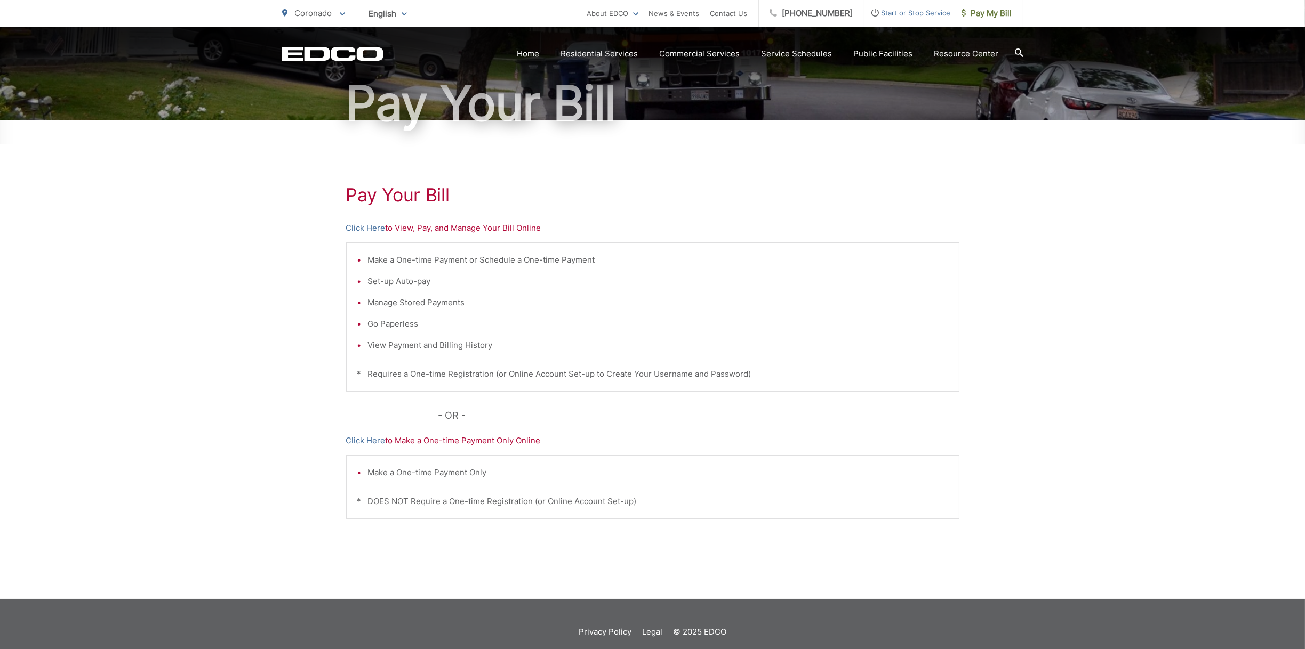
scroll to position [108, 0]
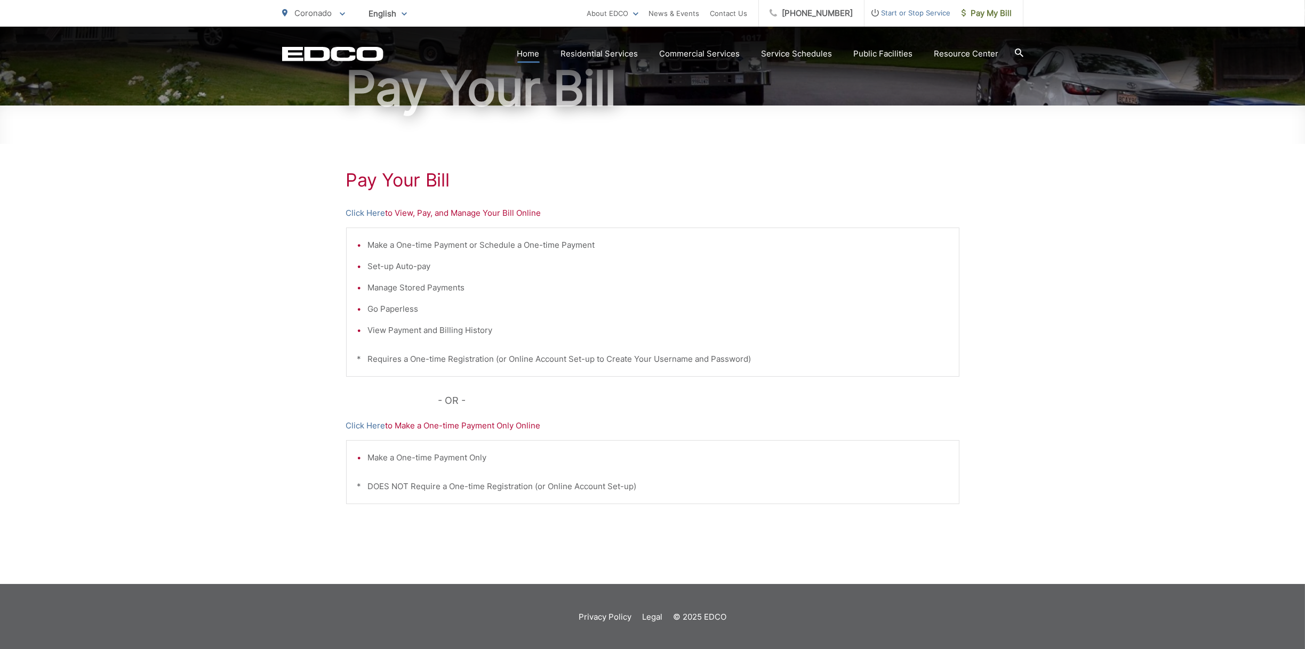
click at [533, 54] on link "Home" at bounding box center [528, 53] width 22 height 13
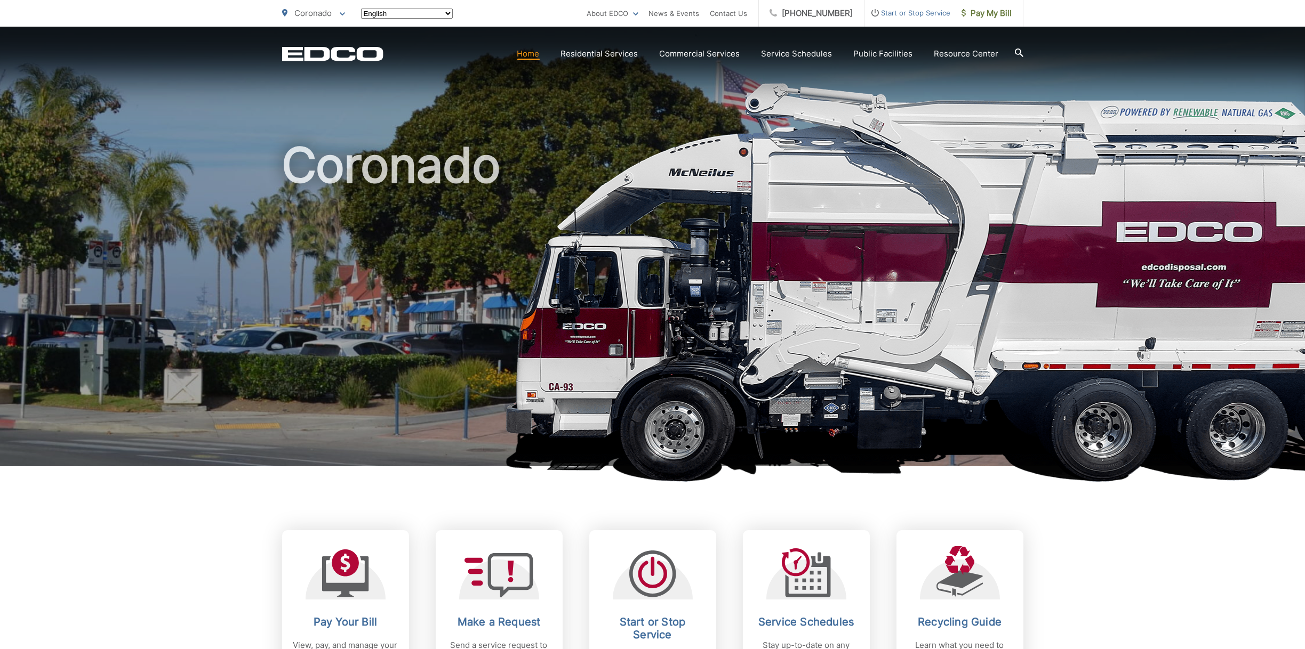
click at [601, 53] on link "Residential Services" at bounding box center [599, 53] width 77 height 13
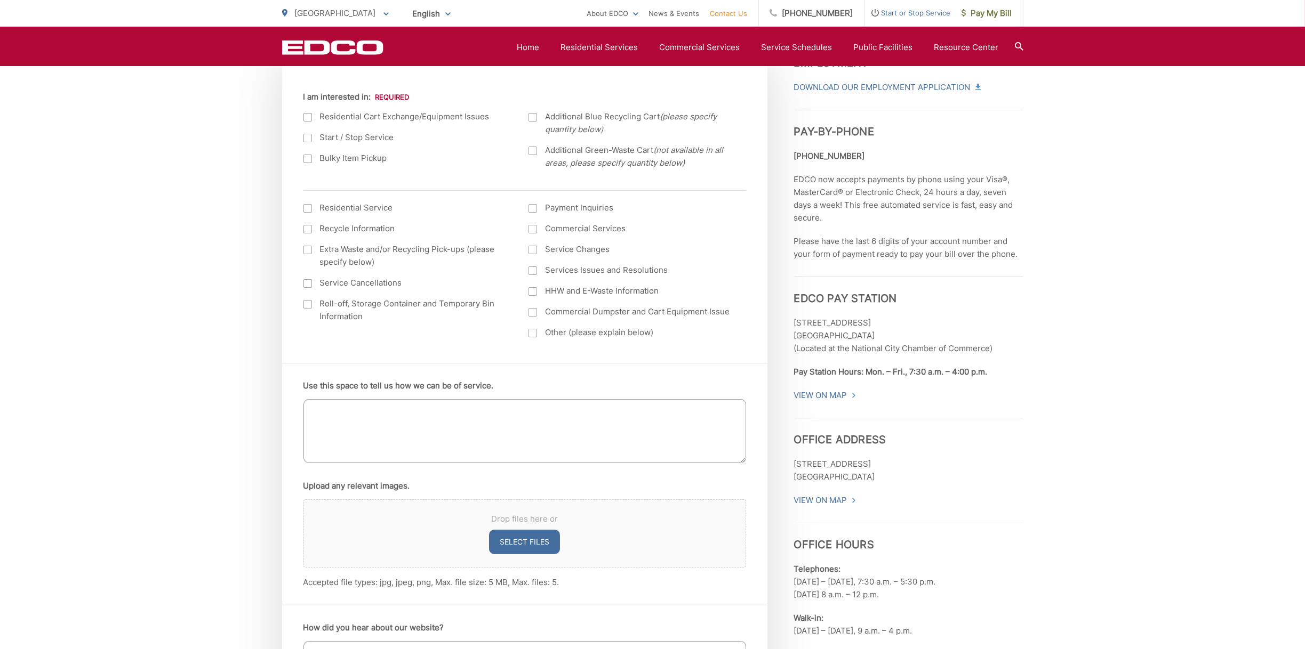
scroll to position [267, 0]
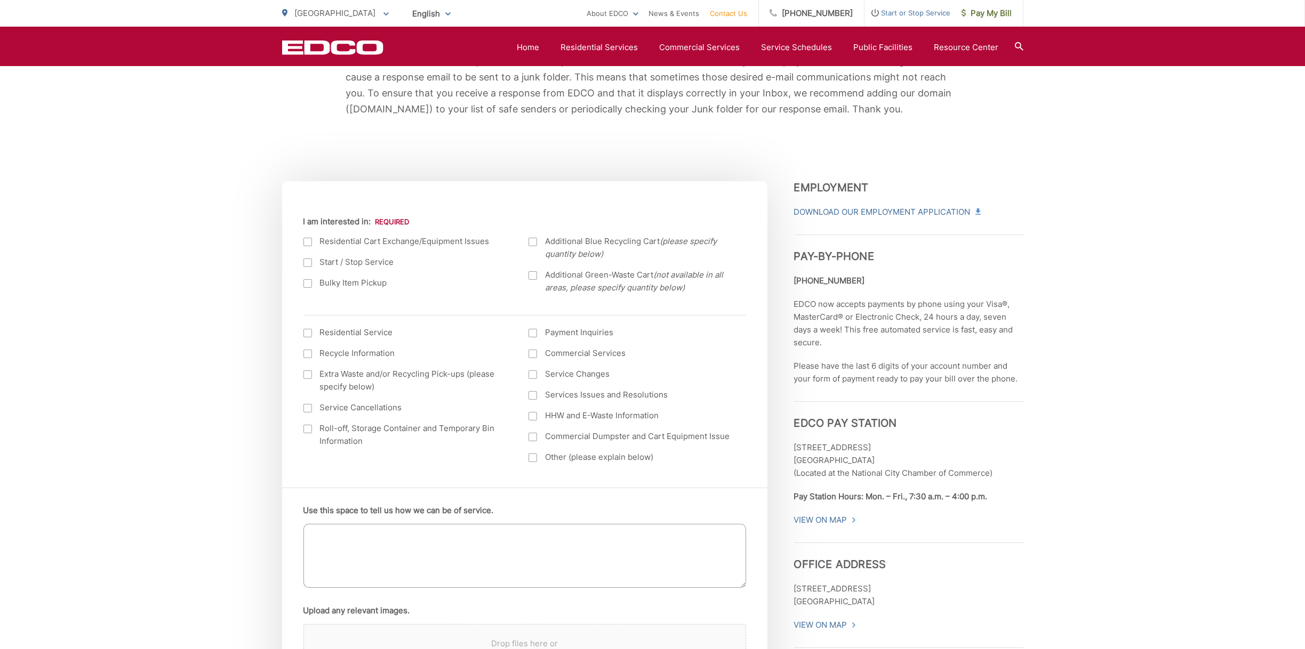
click at [308, 264] on div at bounding box center [307, 263] width 9 height 9
click at [0, 0] on input "Start / Stop Service" at bounding box center [0, 0] width 0 height 0
click at [306, 333] on div at bounding box center [307, 333] width 9 height 9
click at [0, 0] on input "I am interested in: (continued) *" at bounding box center [0, 0] width 0 height 0
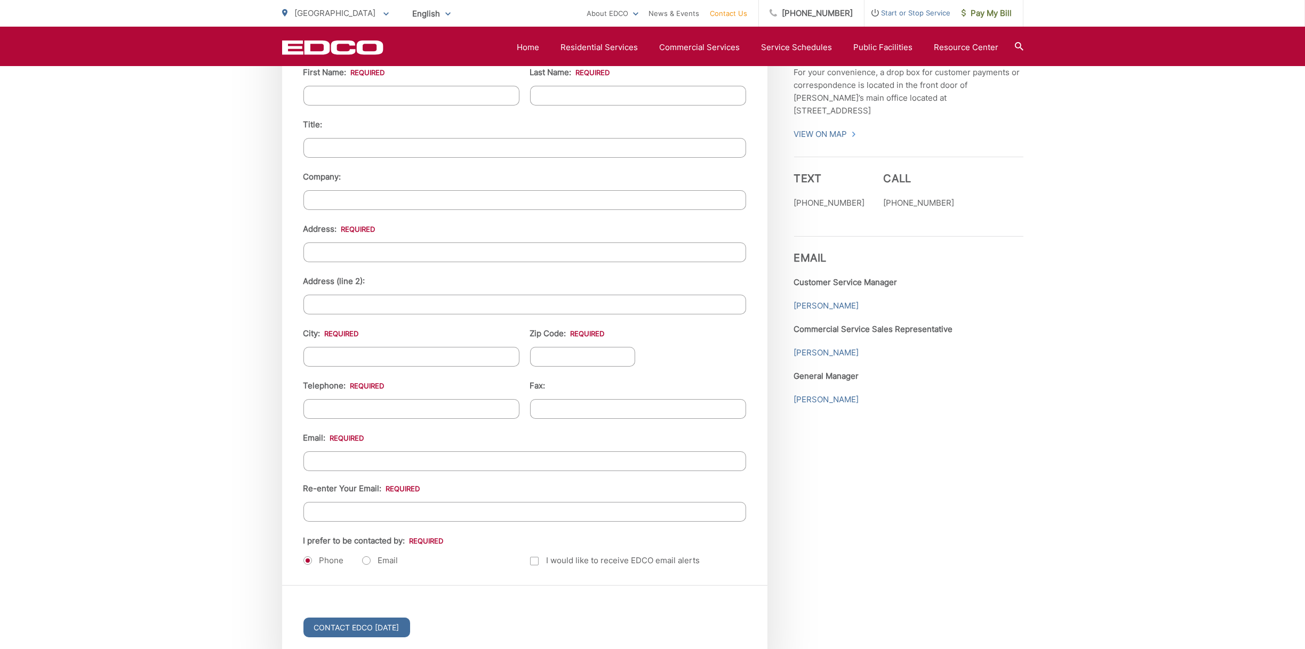
scroll to position [1173, 0]
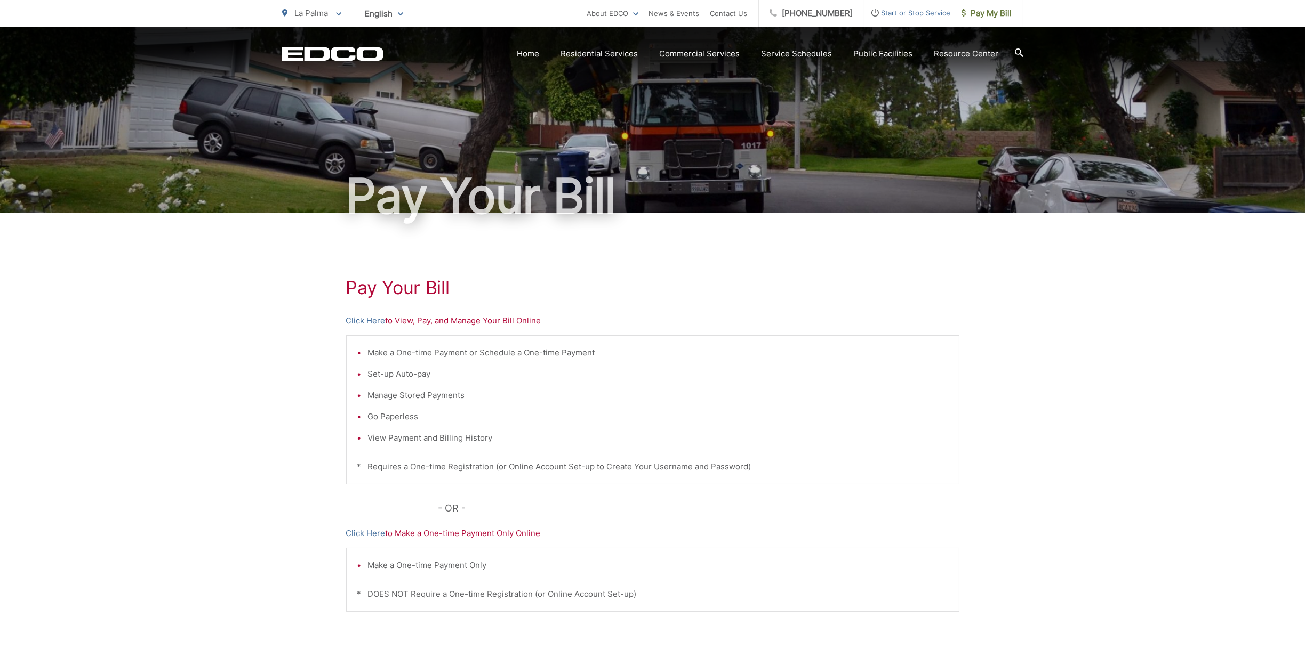
click at [481, 319] on p "Click Here to View, Pay, and Manage Your Bill Online" at bounding box center [652, 321] width 613 height 13
click at [374, 322] on link "Click Here" at bounding box center [365, 321] width 39 height 13
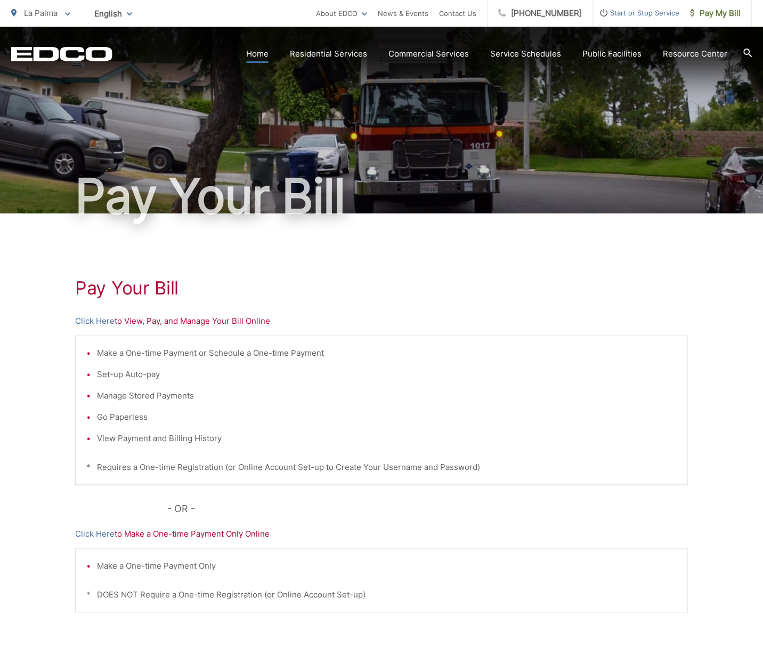
click at [267, 58] on link "Home" at bounding box center [257, 53] width 22 height 13
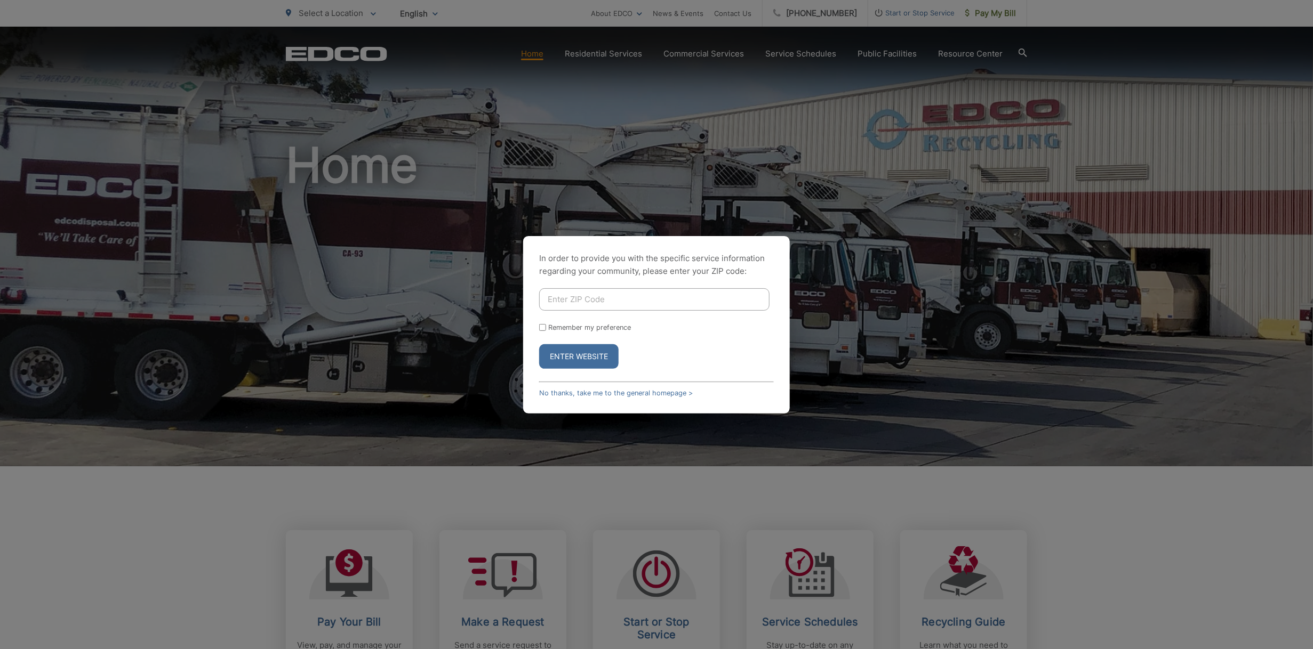
click at [572, 294] on input "Enter ZIP Code" at bounding box center [654, 299] width 230 height 22
type input "92118"
click at [546, 327] on div "Remember my preference" at bounding box center [656, 328] width 235 height 8
click at [542, 328] on input "Remember my preference" at bounding box center [542, 327] width 7 height 7
checkbox input "true"
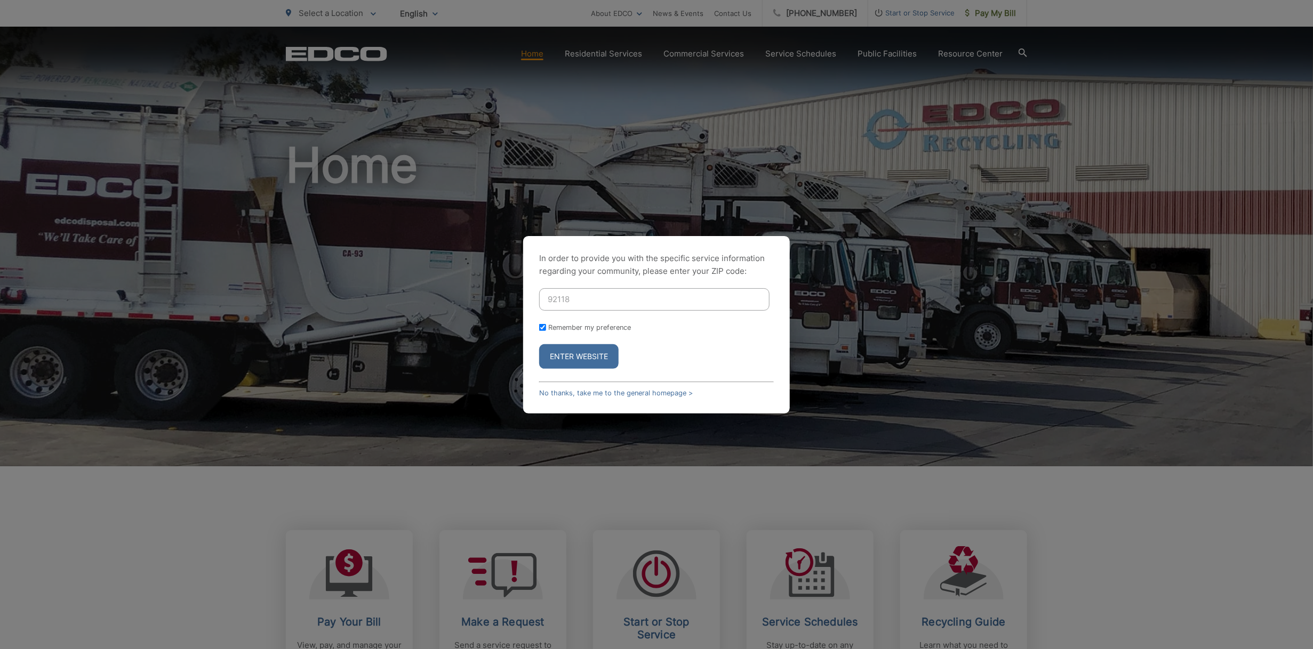
click at [572, 356] on button "Enter Website" at bounding box center [578, 356] width 79 height 25
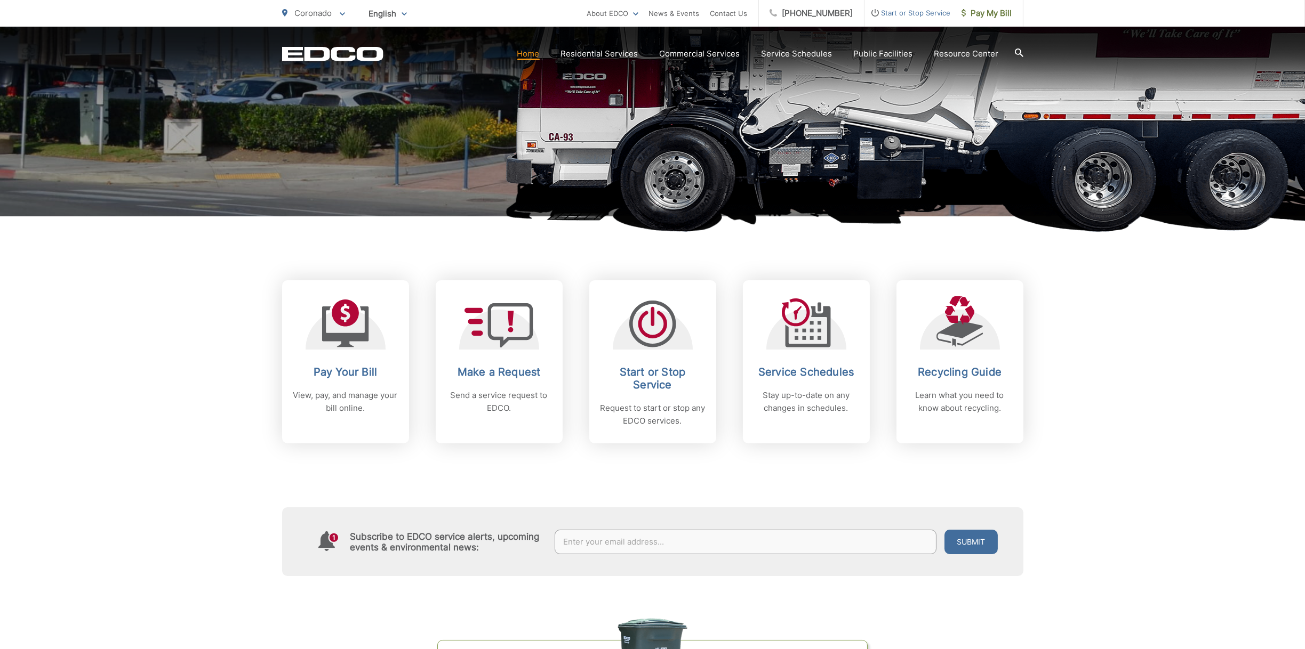
scroll to position [267, 0]
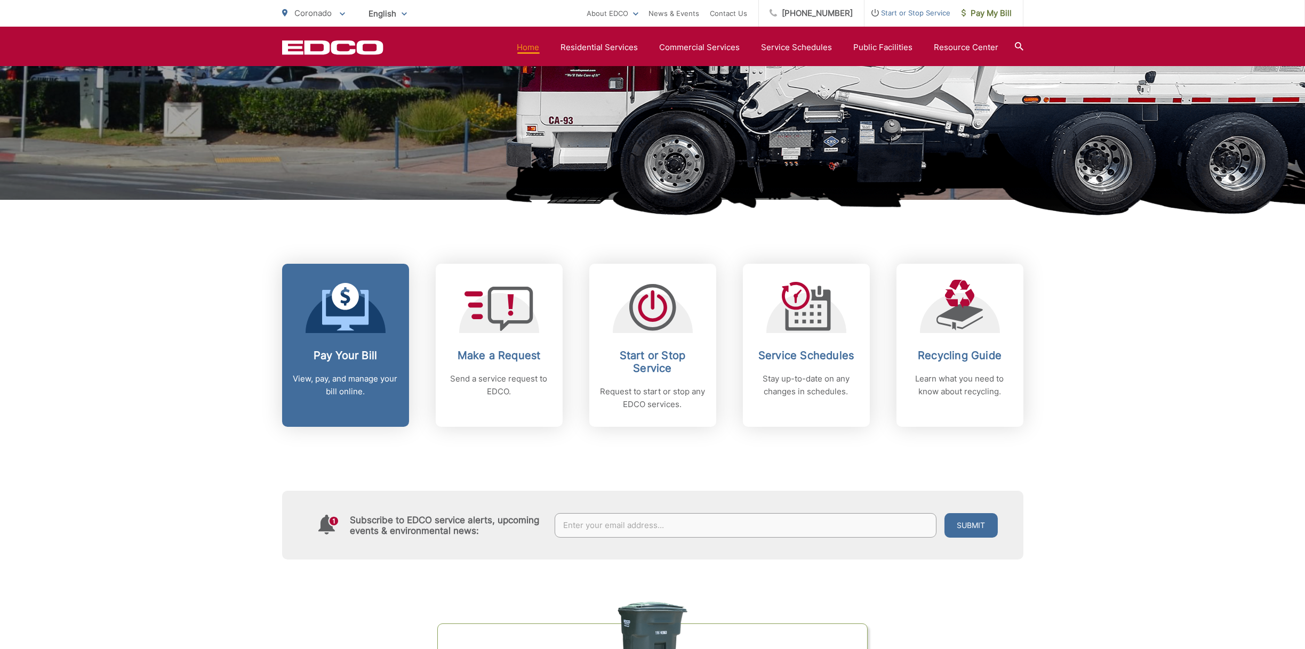
click at [342, 341] on link "Pay Your Bill View, pay, and manage your bill online." at bounding box center [345, 345] width 127 height 163
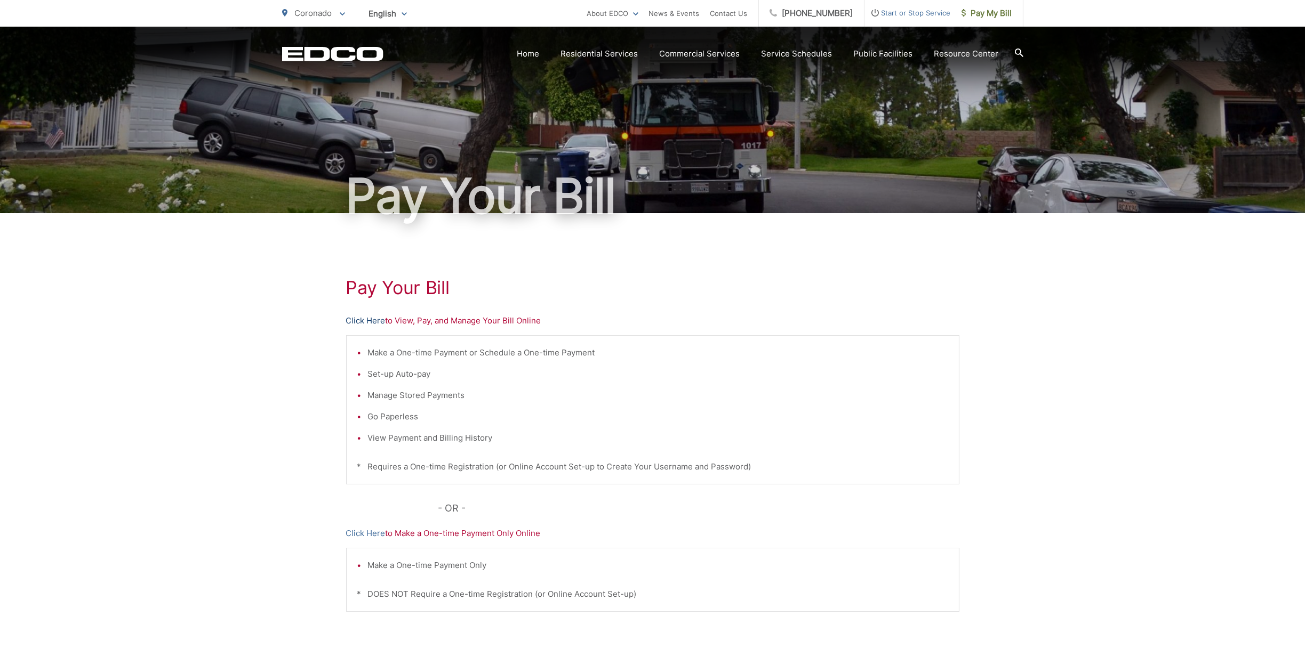
click at [366, 321] on link "Click Here" at bounding box center [365, 321] width 39 height 13
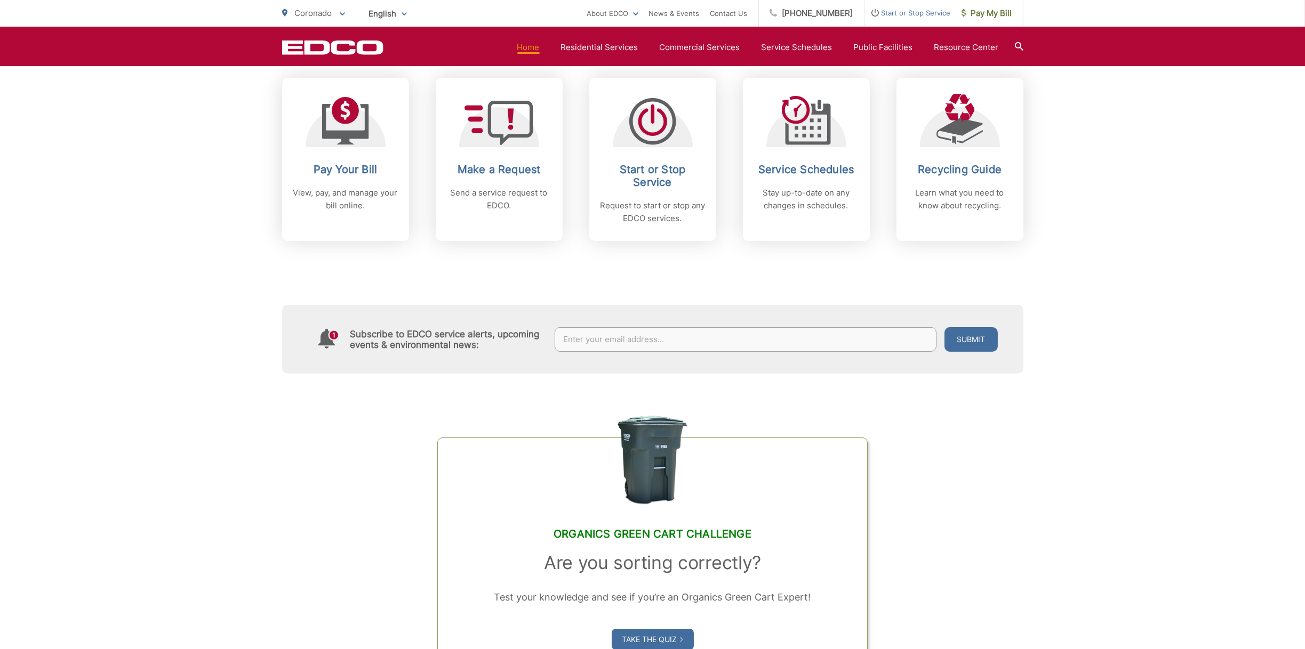
scroll to position [480, 0]
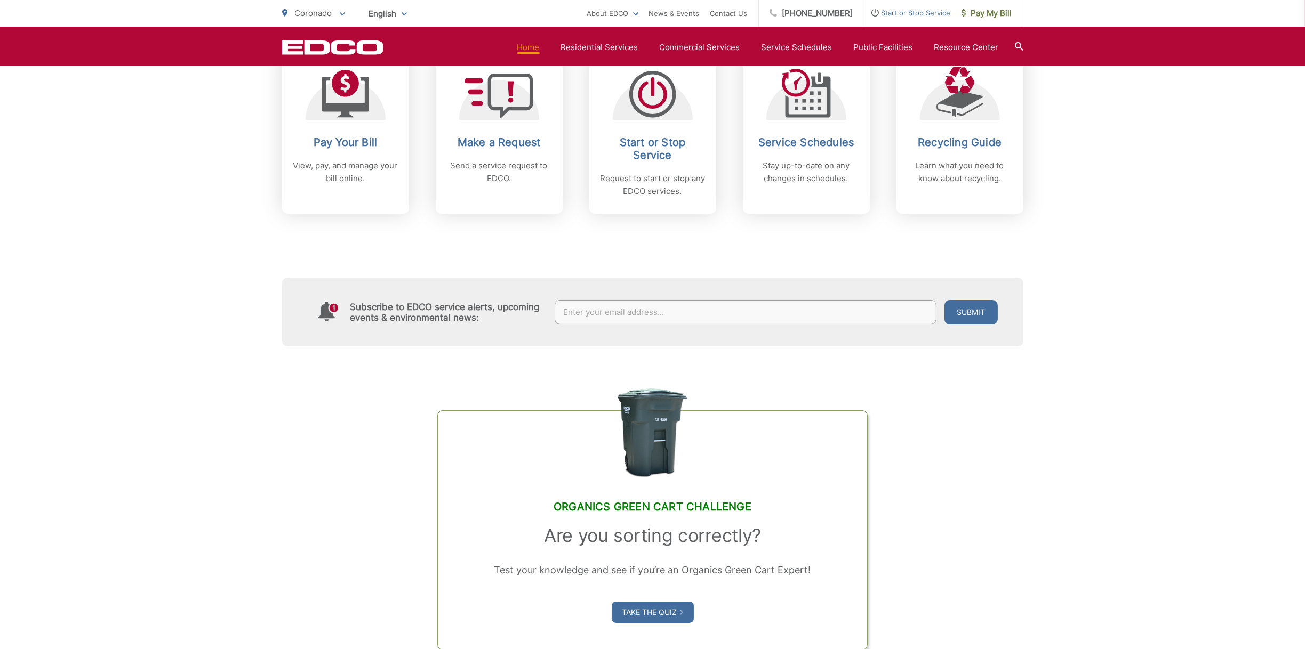
click at [610, 40] on section "Home Residential Services Curbside Pickup Recycling Organic Recycling Trash Hou…" at bounding box center [703, 47] width 640 height 20
click at [538, 51] on link "Home" at bounding box center [528, 47] width 22 height 13
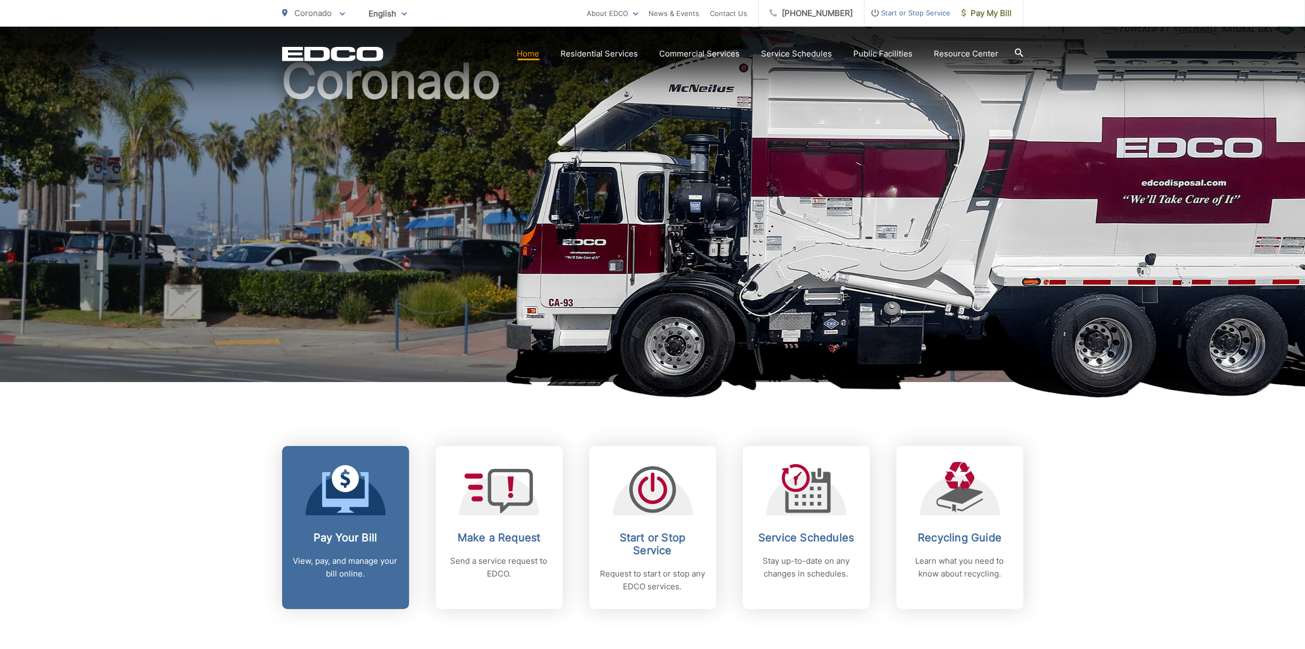
scroll to position [213, 0]
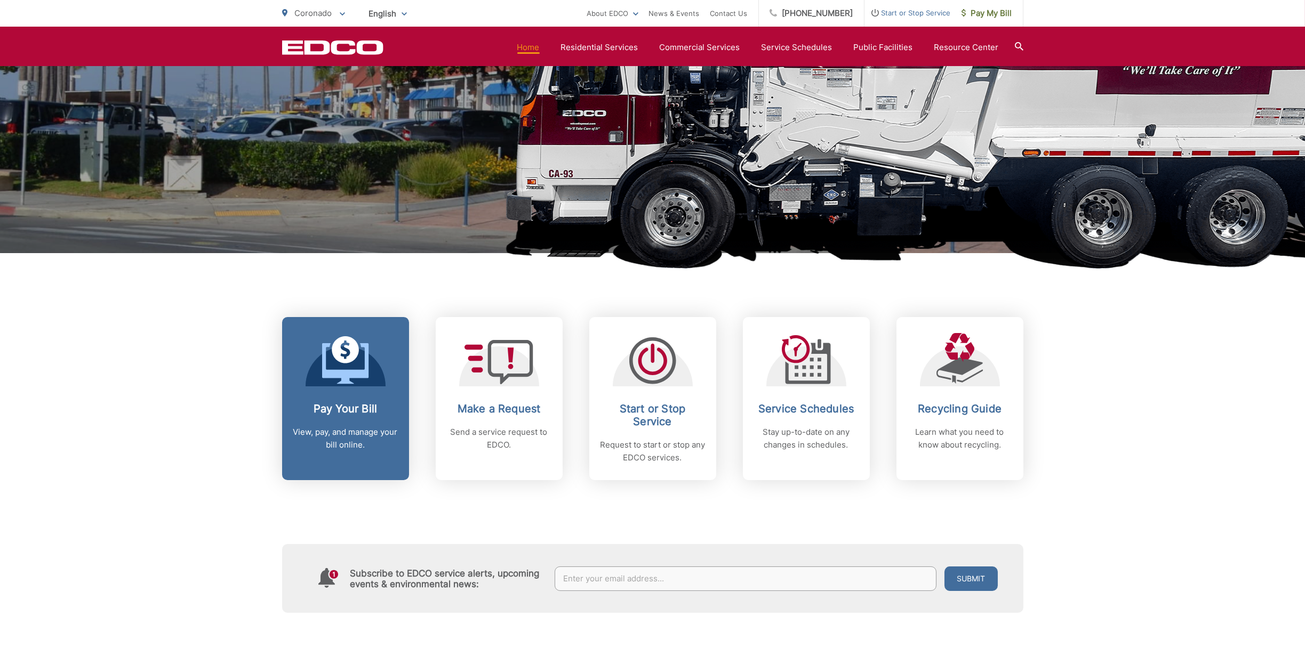
click at [339, 432] on p "View, pay, and manage your bill online." at bounding box center [346, 439] width 106 height 26
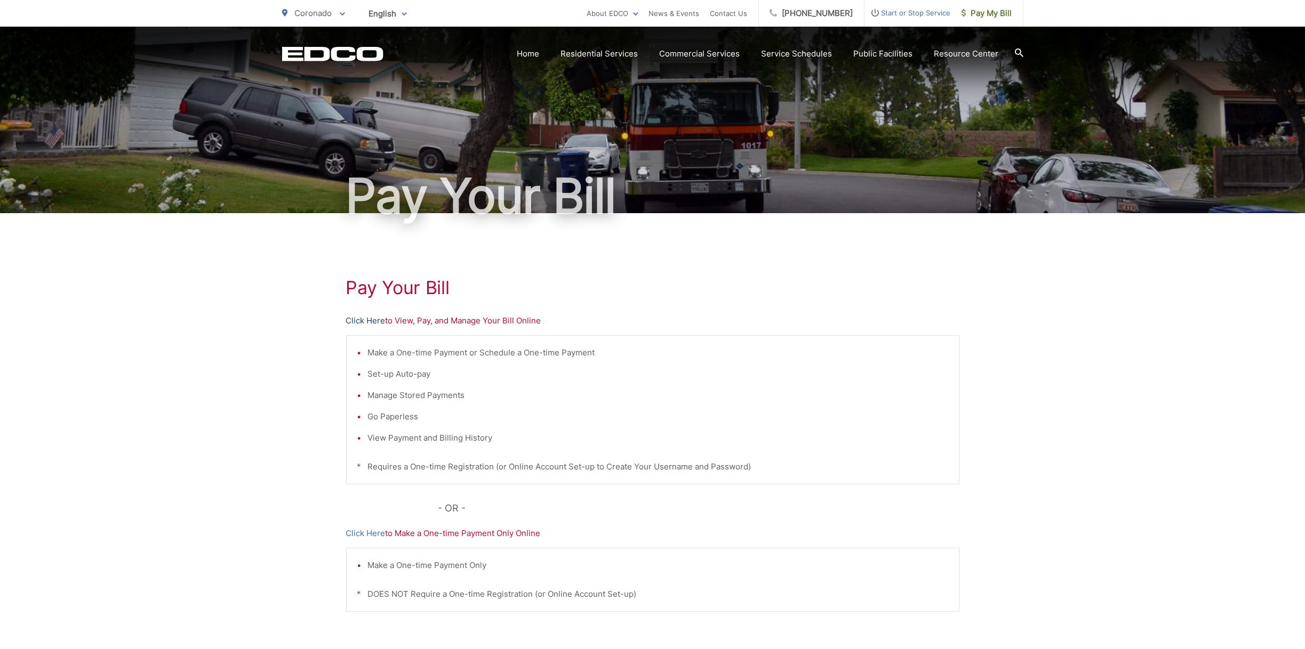
click at [365, 320] on link "Click Here" at bounding box center [365, 321] width 39 height 13
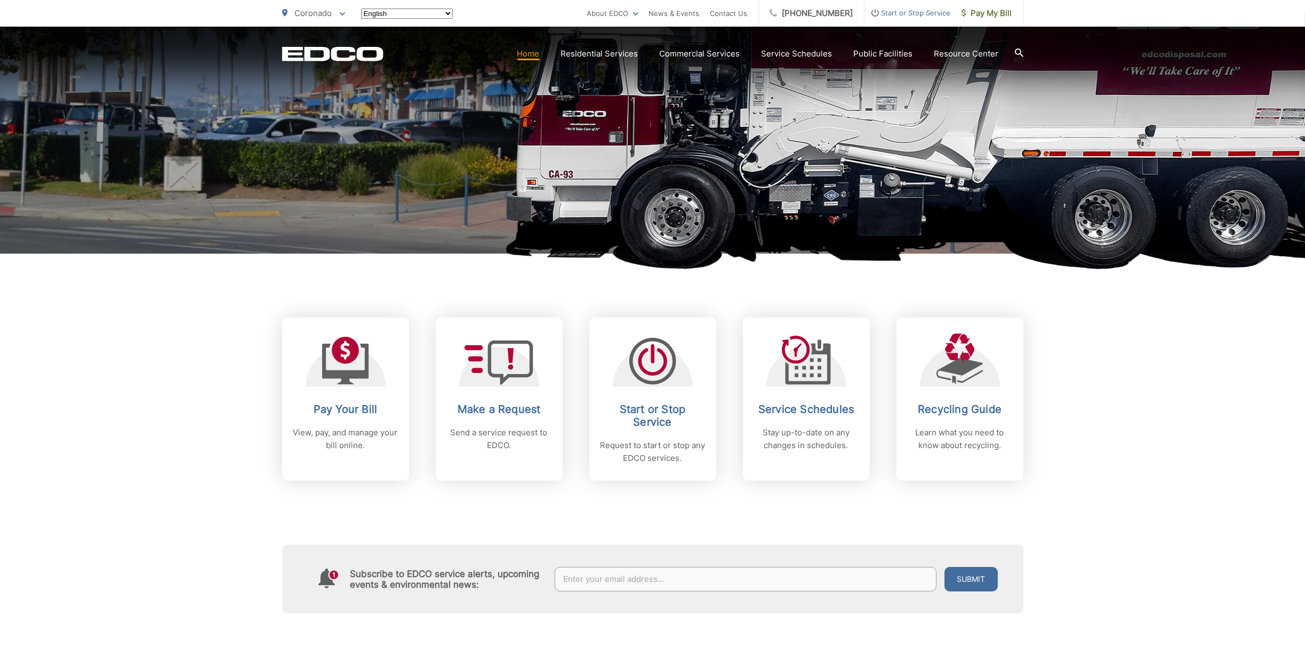
scroll to position [213, 0]
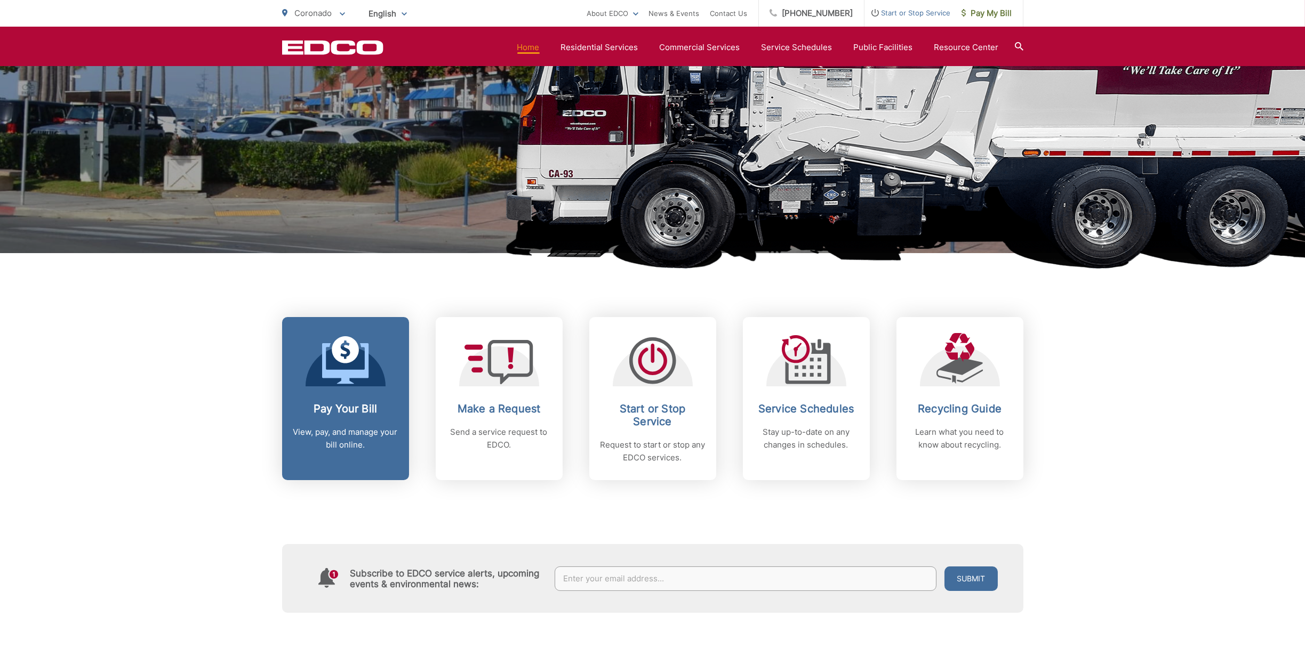
click at [347, 428] on p "View, pay, and manage your bill online." at bounding box center [346, 439] width 106 height 26
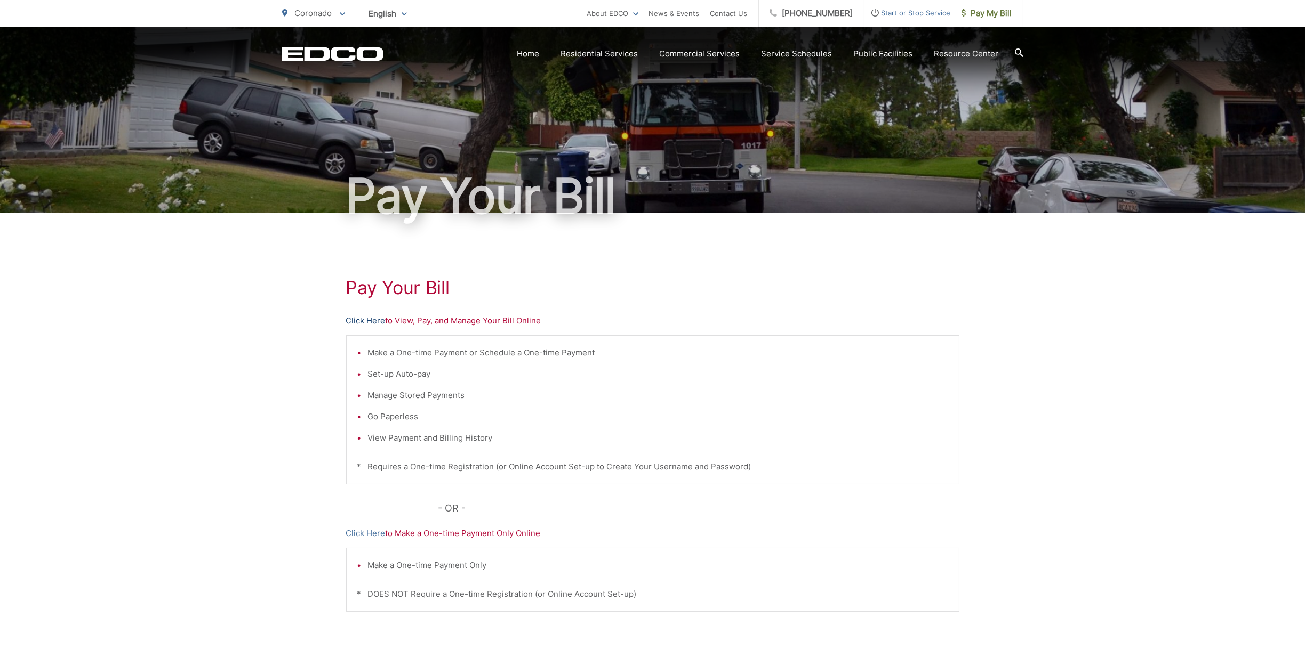
click at [376, 318] on link "Click Here" at bounding box center [365, 321] width 39 height 13
